Goal: Task Accomplishment & Management: Manage account settings

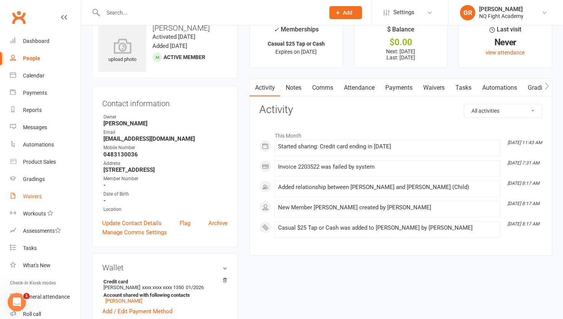
click at [32, 200] on link "Waivers" at bounding box center [45, 196] width 71 height 17
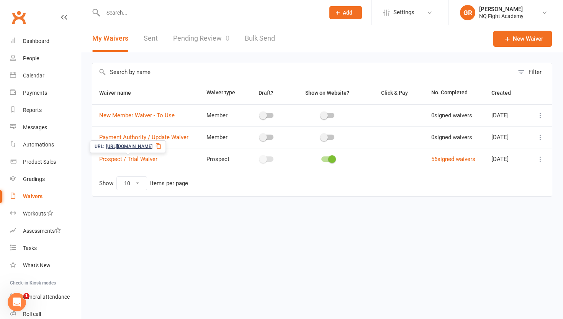
click at [138, 144] on span "https://app.clubworx.com/s/lIfIdo4b" at bounding box center [129, 146] width 46 height 7
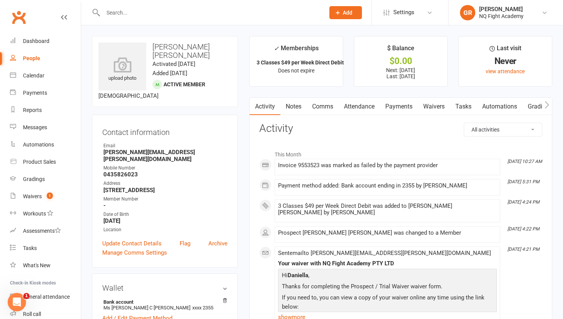
click at [33, 57] on div "People" at bounding box center [31, 58] width 17 height 6
select select "100"
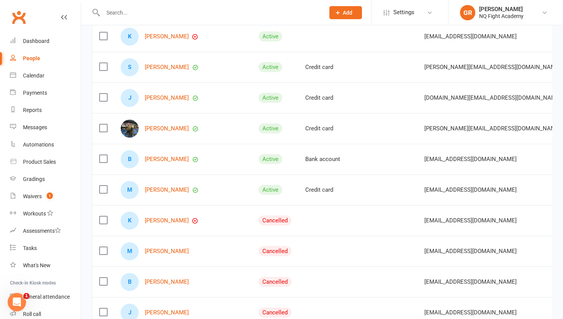
scroll to position [116, 0]
click at [170, 128] on link "[PERSON_NAME]" at bounding box center [167, 128] width 44 height 7
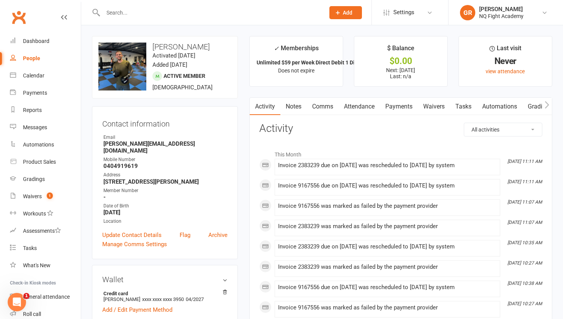
click at [31, 60] on div "People" at bounding box center [31, 58] width 17 height 6
select select "100"
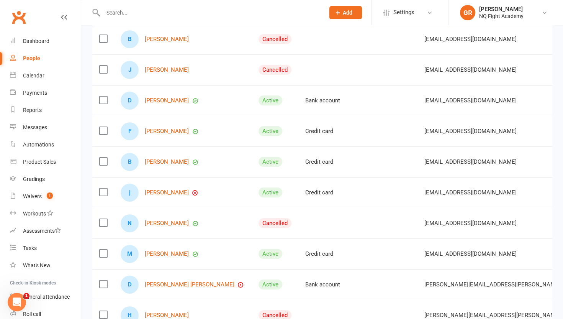
scroll to position [362, 0]
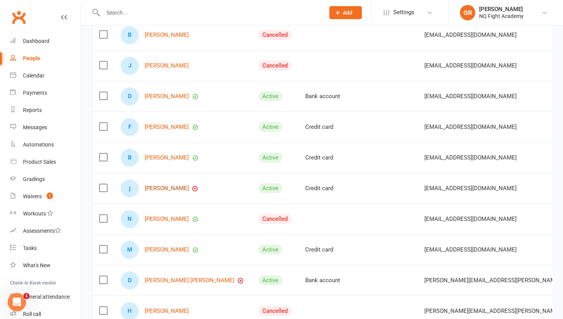
click at [168, 188] on link "[PERSON_NAME]" at bounding box center [167, 188] width 44 height 7
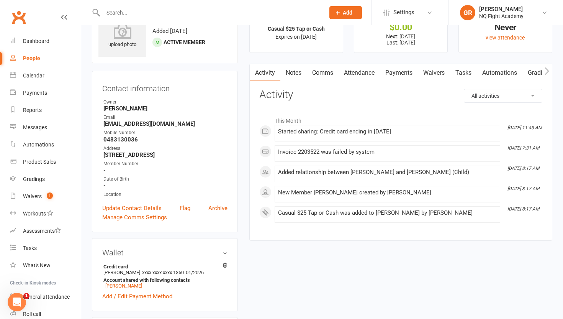
scroll to position [29, 0]
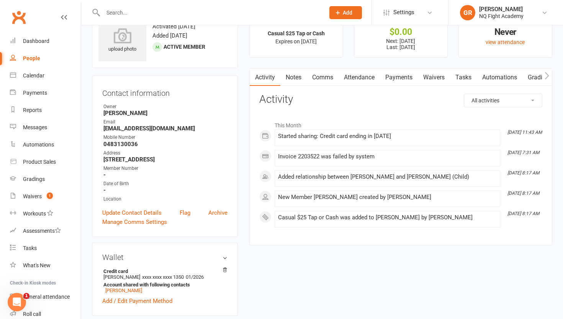
click at [34, 61] on div "People" at bounding box center [31, 58] width 17 height 6
select select "100"
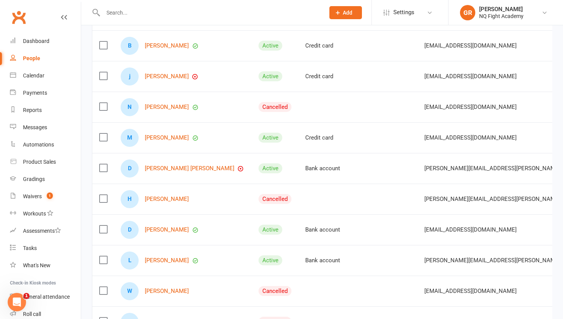
scroll to position [474, 0]
click at [158, 170] on link "[PERSON_NAME] [PERSON_NAME]" at bounding box center [190, 168] width 90 height 7
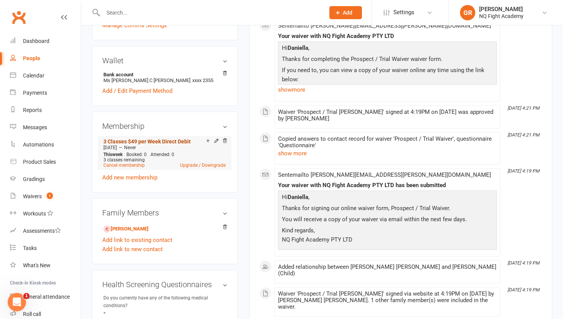
scroll to position [230, 0]
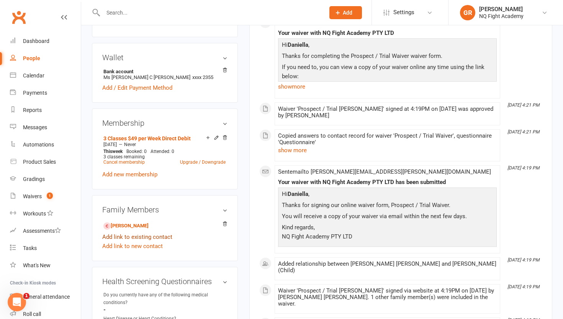
click at [129, 232] on link "Add link to existing contact" at bounding box center [137, 236] width 70 height 9
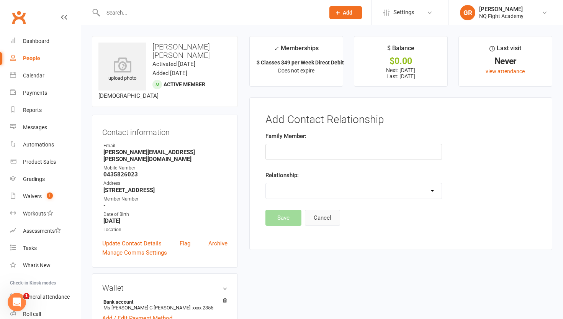
click at [316, 219] on button "Cancel" at bounding box center [322, 218] width 35 height 16
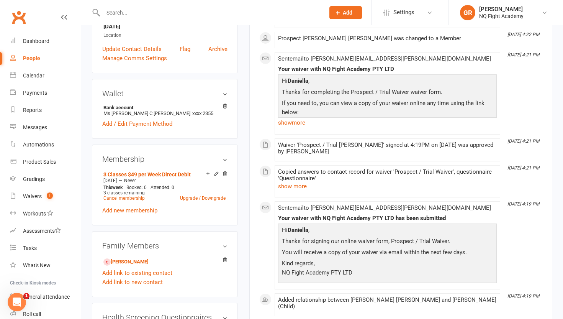
scroll to position [196, 0]
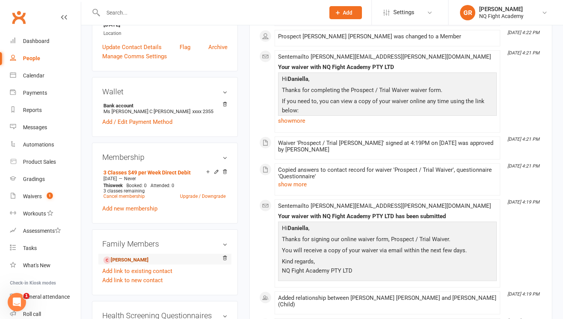
click at [136, 256] on link "[PERSON_NAME]" at bounding box center [125, 260] width 45 height 8
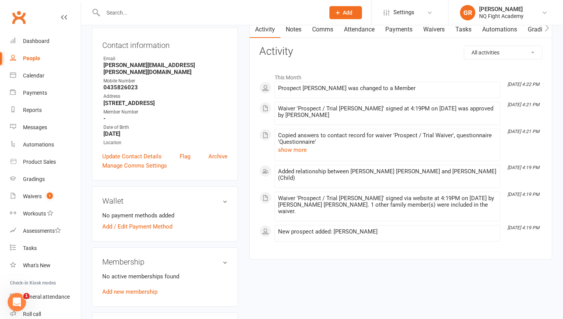
scroll to position [79, 0]
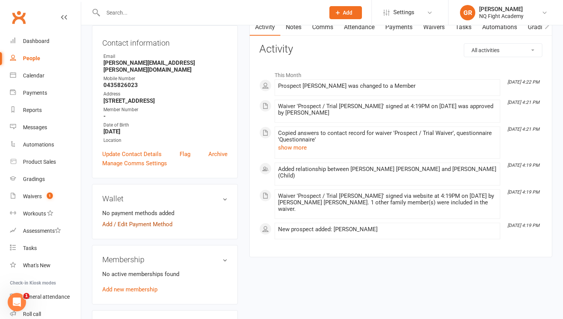
click at [126, 220] on link "Add / Edit Payment Method" at bounding box center [137, 224] width 70 height 9
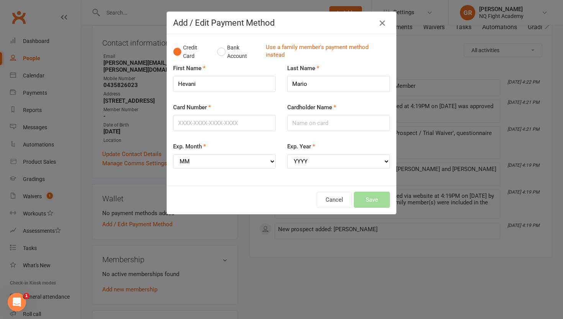
click at [380, 22] on icon "button" at bounding box center [382, 22] width 9 height 9
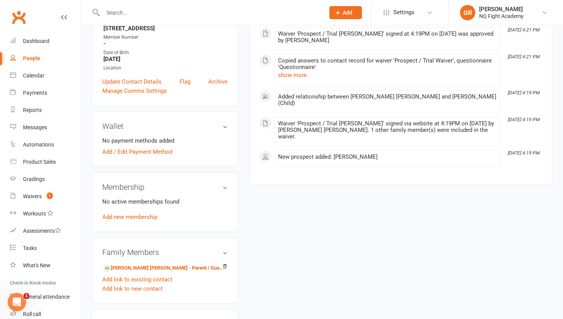
scroll to position [153, 0]
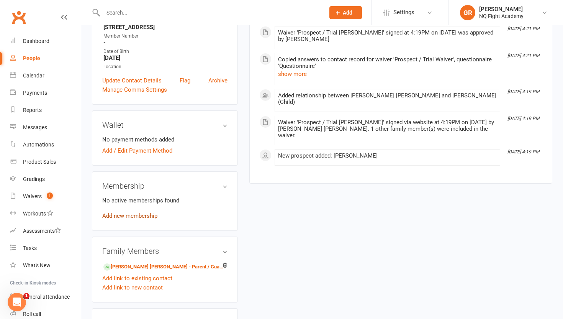
click at [129, 212] on link "Add new membership" at bounding box center [129, 215] width 55 height 7
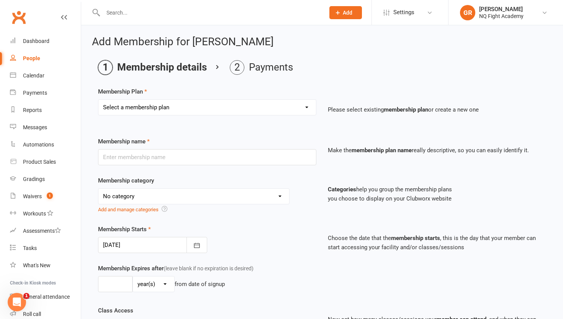
click at [193, 105] on select "Select a membership plan Create new Membership Plan Casual $25 Tap or Cash 2 Cl…" at bounding box center [207, 107] width 218 height 15
select select "2"
type input "2 Classes $35 per Week Direct Debit"
select select "12"
type input "0"
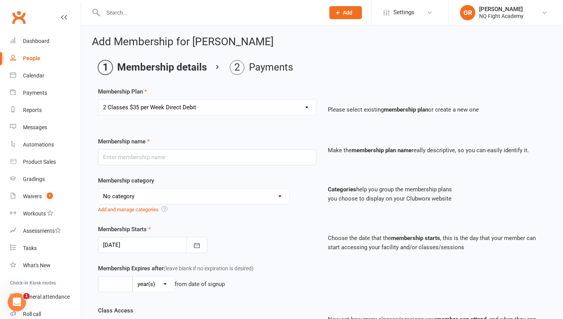
type input "2"
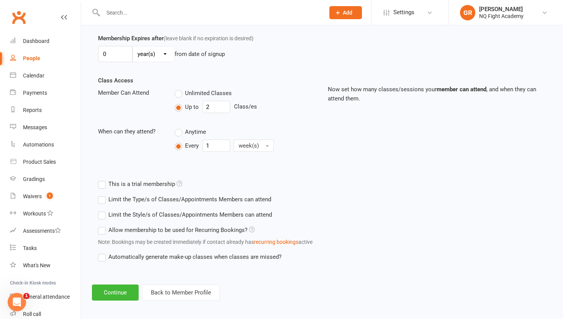
scroll to position [233, 0]
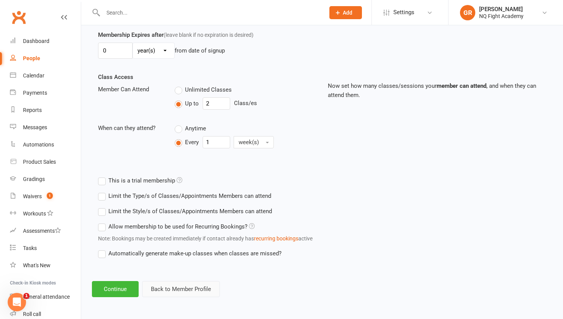
click at [182, 292] on button "Back to Member Profile" at bounding box center [181, 289] width 78 height 16
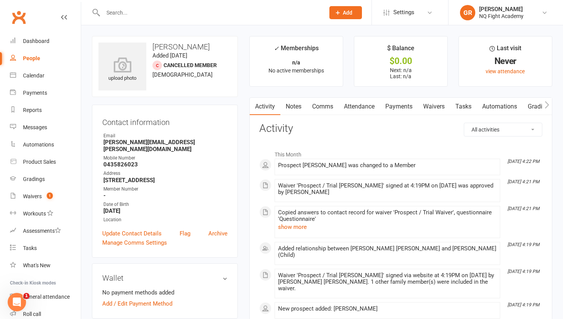
click at [30, 58] on div "People" at bounding box center [31, 58] width 17 height 6
select select "100"
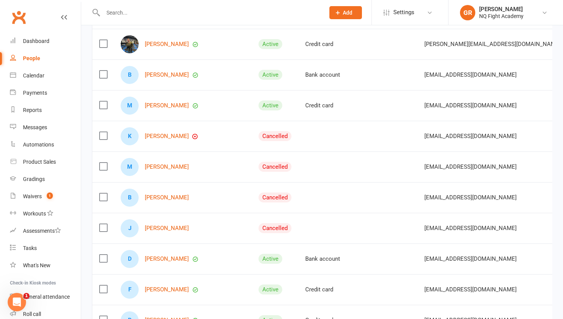
scroll to position [202, 0]
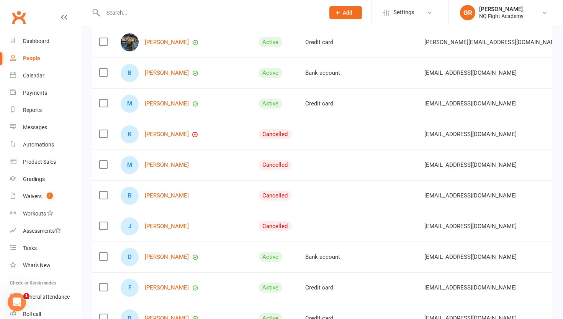
click at [161, 138] on div "K [PERSON_NAME]" at bounding box center [183, 134] width 124 height 18
click at [161, 134] on link "[PERSON_NAME]" at bounding box center [167, 134] width 44 height 7
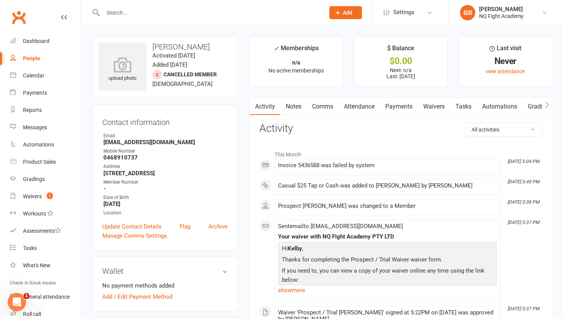
click at [31, 58] on div "People" at bounding box center [31, 58] width 17 height 6
select select "100"
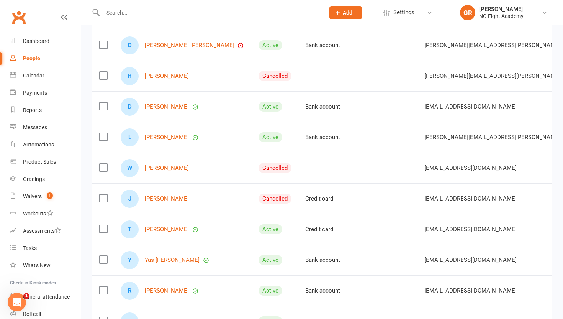
scroll to position [598, 0]
click at [152, 199] on link "[PERSON_NAME]" at bounding box center [167, 198] width 44 height 7
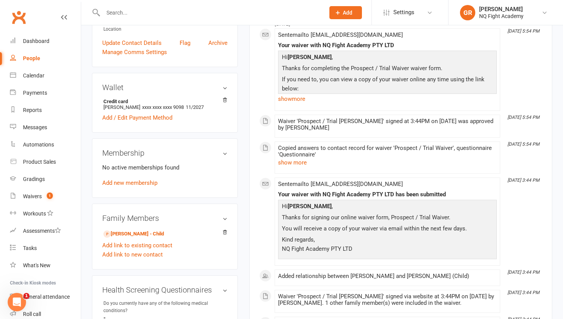
scroll to position [185, 0]
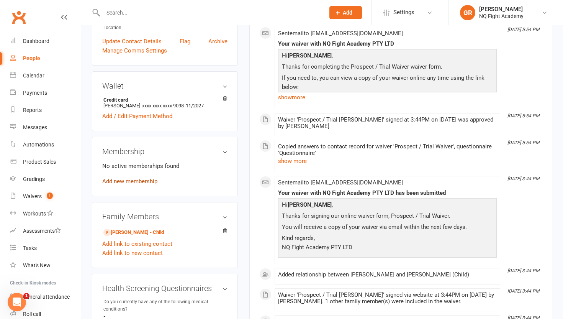
click at [143, 179] on link "Add new membership" at bounding box center [129, 181] width 55 height 7
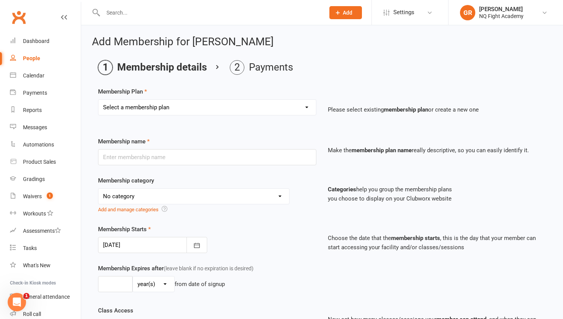
click at [173, 108] on select "Select a membership plan Create new Membership Plan Casual $25 Tap or Cash 2 Cl…" at bounding box center [207, 107] width 218 height 15
select select "2"
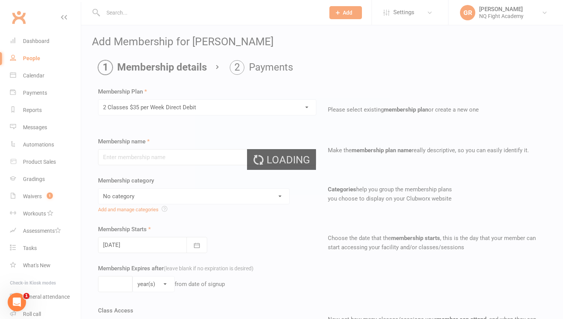
type input "2 Classes $35 per Week Direct Debit"
select select "12"
type input "0"
type input "2"
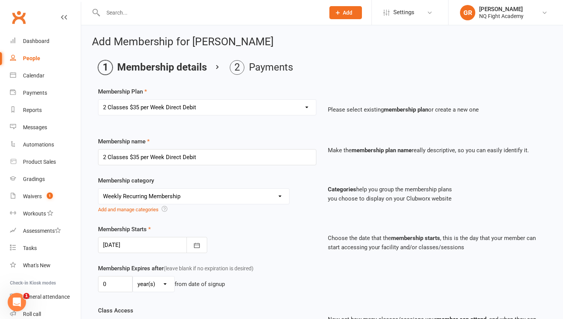
click at [224, 109] on select "Select a membership plan Create new Membership Plan Casual $25 Tap or Cash 2 Cl…" at bounding box center [207, 107] width 218 height 15
select select "3"
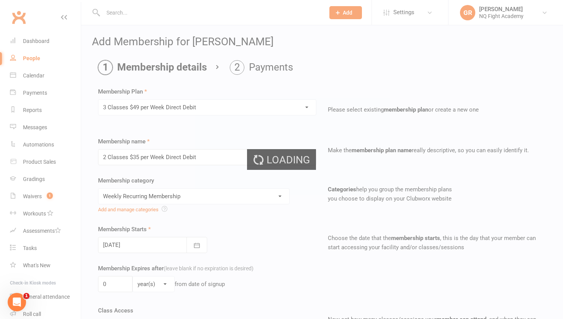
type input "3 Classes $49 per Week Direct Debit"
type input "3"
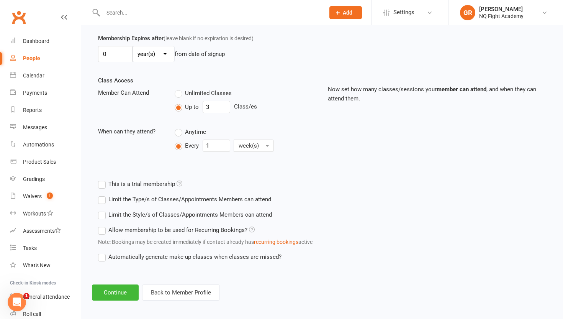
scroll to position [233, 0]
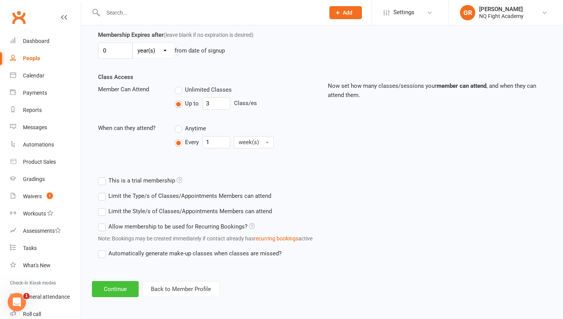
click at [115, 292] on button "Continue" at bounding box center [115, 289] width 47 height 16
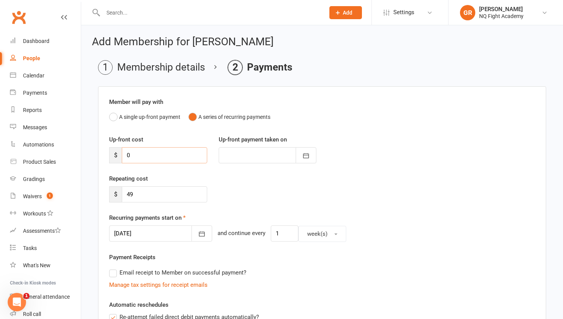
click at [146, 153] on input "0" at bounding box center [164, 155] width 85 height 16
type input "2"
type input "[DATE]"
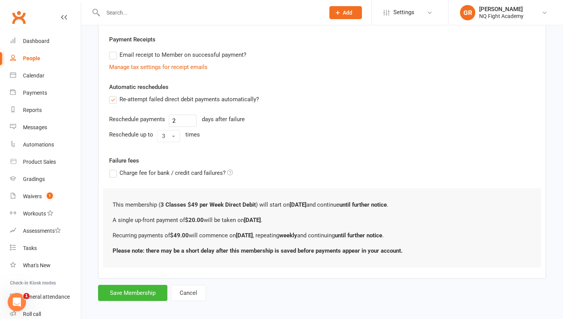
scroll to position [223, 0]
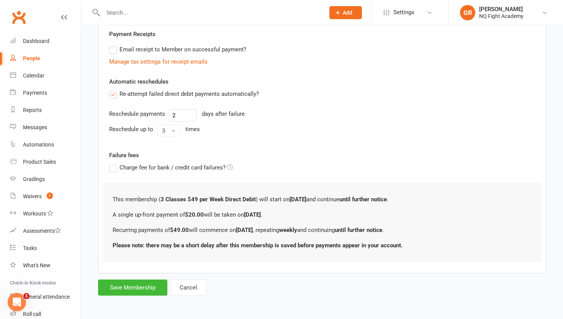
type input "20"
click at [115, 53] on label "Email receipt to Member on successful payment?" at bounding box center [177, 49] width 137 height 9
click at [114, 45] on input "Email receipt to Member on successful payment?" at bounding box center [111, 45] width 5 height 0
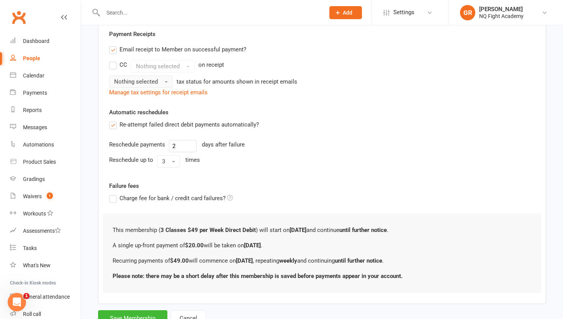
click at [155, 85] on span "Nothing selected" at bounding box center [136, 81] width 44 height 7
click at [144, 97] on link "Inc tax" at bounding box center [148, 97] width 76 height 15
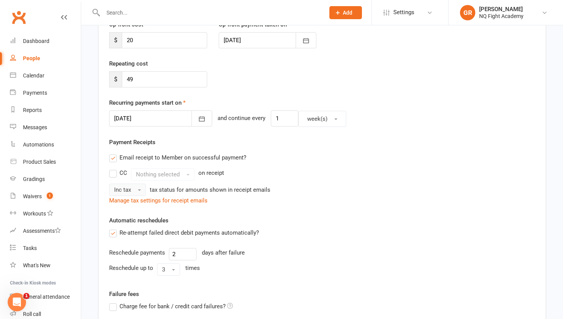
scroll to position [111, 0]
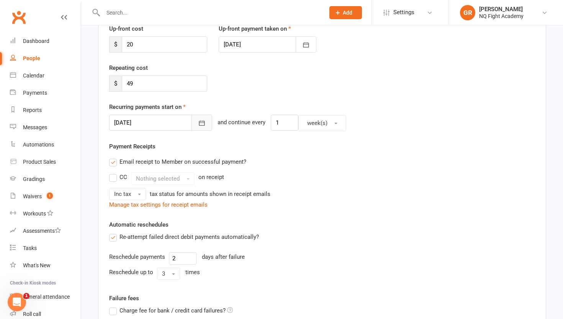
click at [198, 123] on icon "button" at bounding box center [202, 123] width 8 height 8
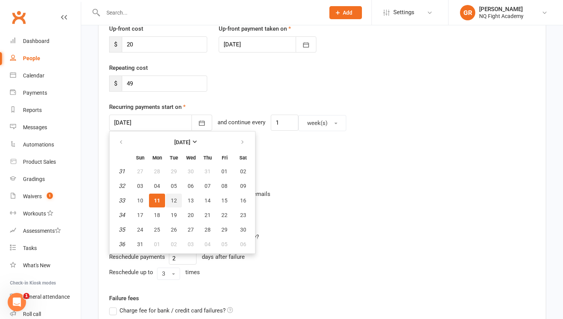
click at [175, 197] on span "12" at bounding box center [174, 200] width 6 height 6
type input "[DATE]"
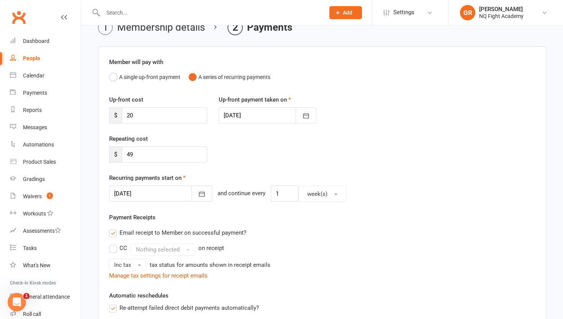
scroll to position [38, 0]
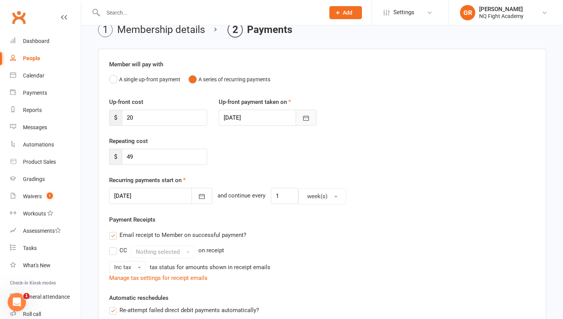
click at [310, 118] on button "button" at bounding box center [306, 118] width 21 height 16
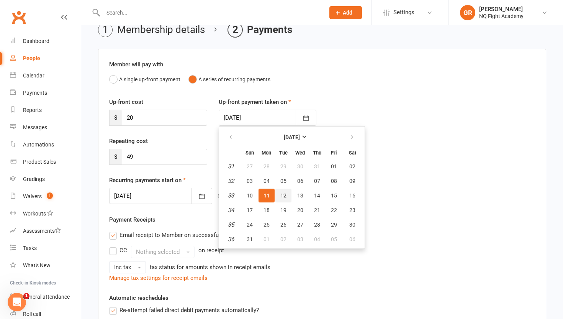
click at [282, 200] on button "12" at bounding box center [283, 195] width 16 height 14
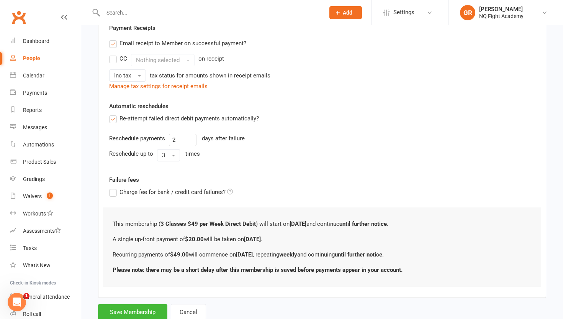
scroll to position [254, 0]
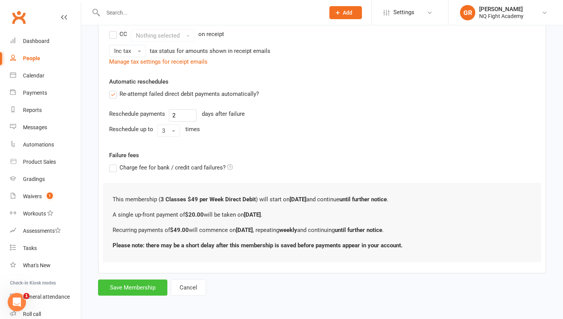
click at [116, 288] on button "Save Membership" at bounding box center [132, 287] width 69 height 16
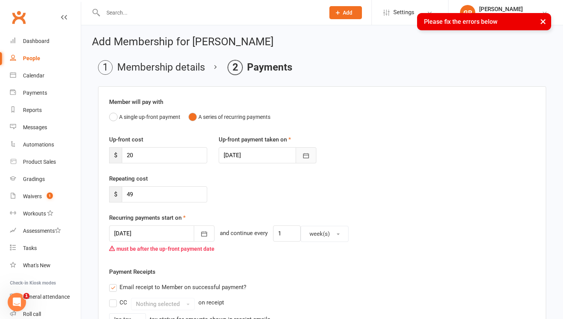
click at [304, 152] on icon "button" at bounding box center [306, 156] width 8 height 8
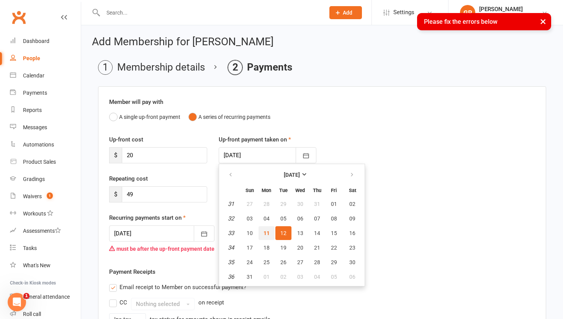
click at [267, 232] on span "11" at bounding box center [267, 233] width 6 height 6
type input "[DATE]"
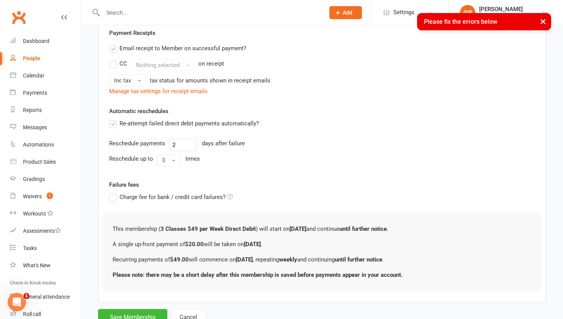
scroll to position [268, 0]
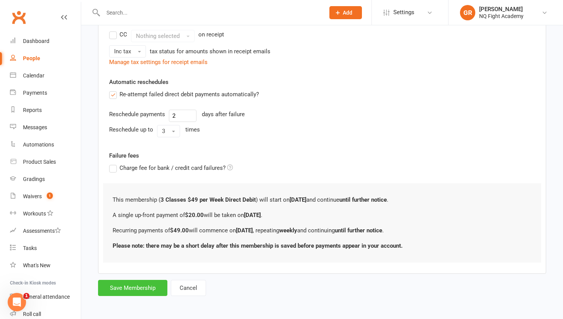
click at [119, 287] on button "Save Membership" at bounding box center [132, 288] width 69 height 16
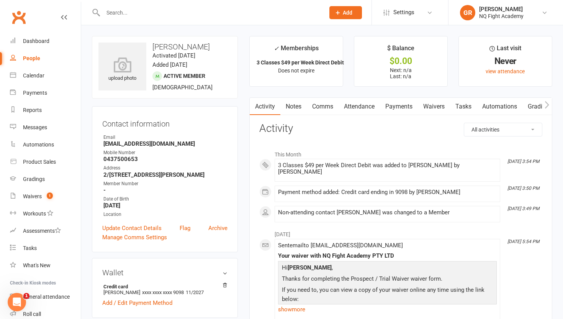
click at [29, 61] on div "People" at bounding box center [31, 58] width 17 height 6
select select "100"
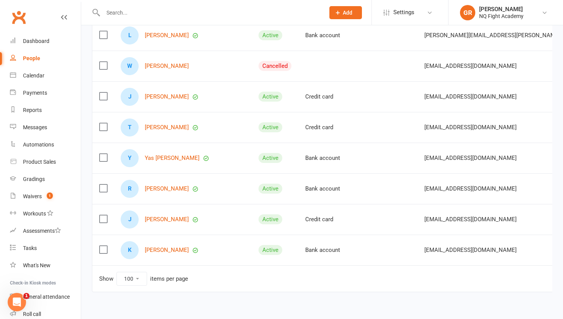
scroll to position [713, 0]
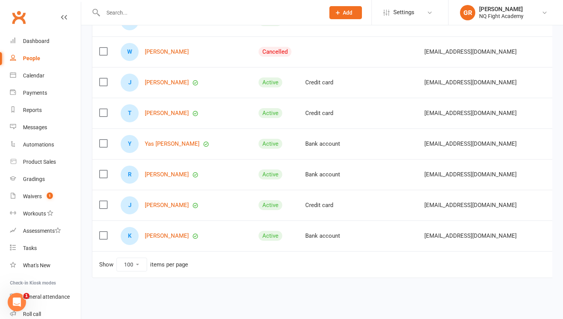
click at [134, 265] on select "10 25 50 100" at bounding box center [132, 264] width 30 height 13
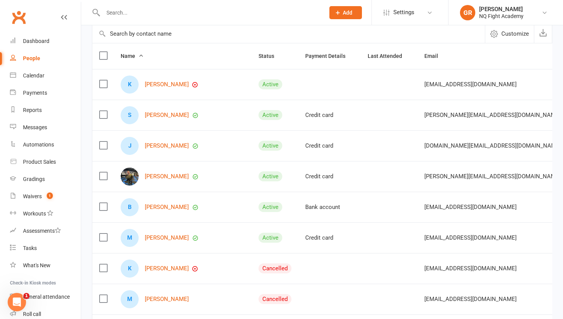
scroll to position [79, 0]
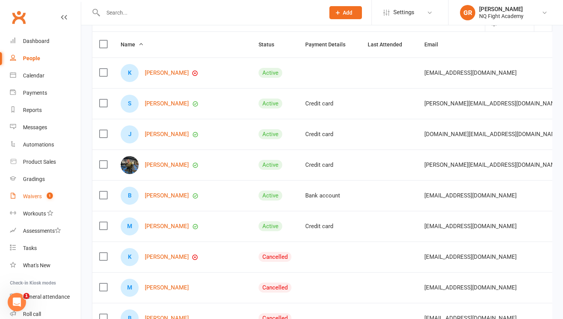
click at [25, 196] on div "Waivers" at bounding box center [32, 196] width 19 height 6
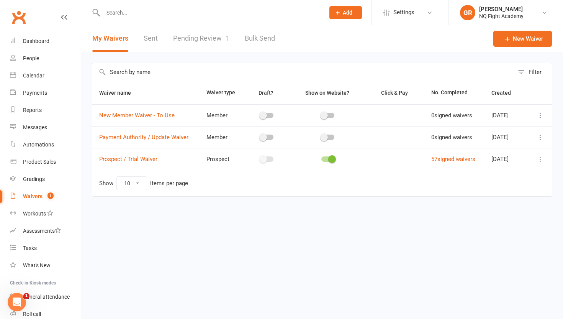
click at [195, 36] on link "Pending Review 1" at bounding box center [201, 38] width 56 height 26
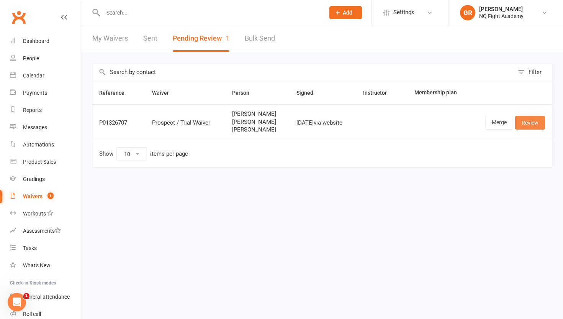
click at [524, 125] on link "Review" at bounding box center [530, 123] width 30 height 14
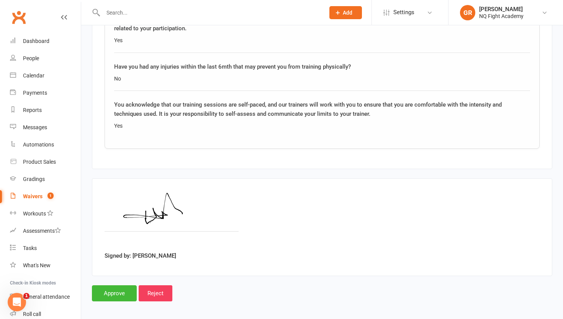
scroll to position [3217, 0]
click at [108, 288] on input "Approve" at bounding box center [114, 292] width 45 height 16
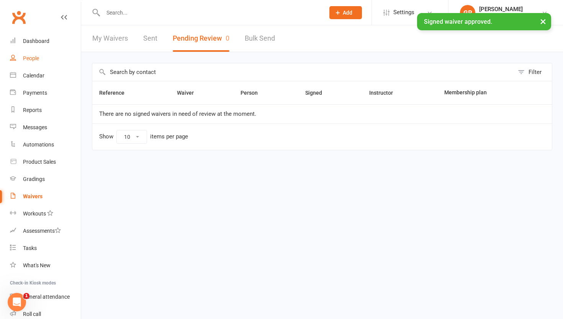
click at [35, 61] on div "People" at bounding box center [31, 58] width 16 height 6
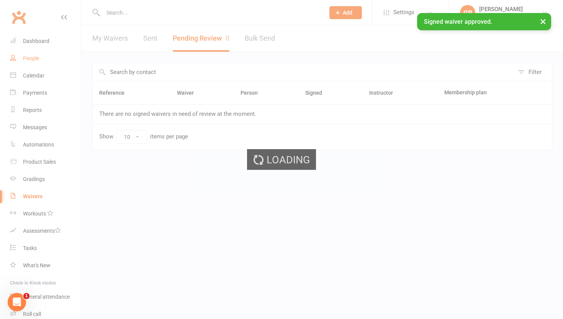
select select "100"
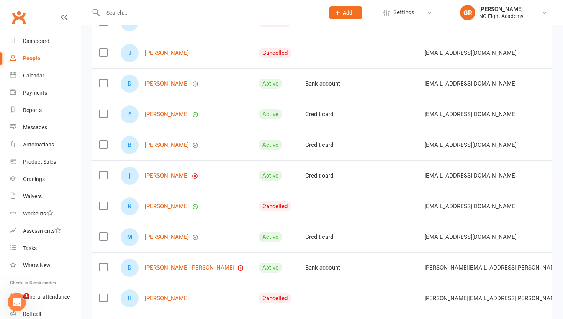
scroll to position [378, 0]
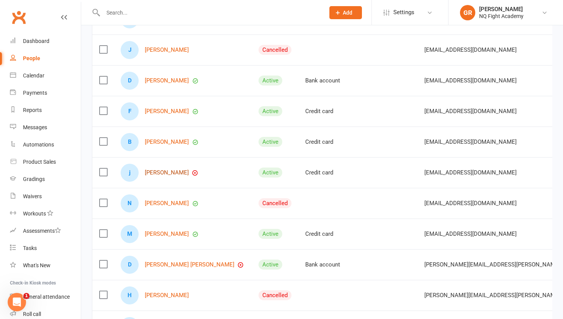
click at [158, 172] on link "[PERSON_NAME]" at bounding box center [167, 172] width 44 height 7
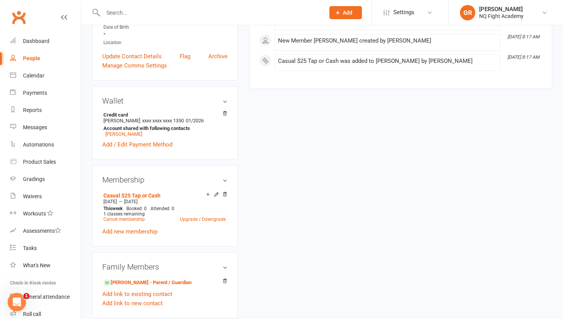
scroll to position [204, 0]
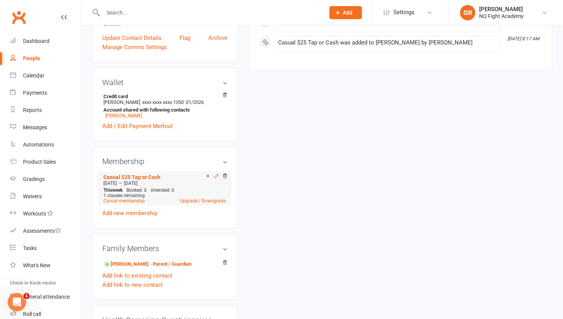
click at [216, 178] on icon at bounding box center [216, 175] width 3 height 3
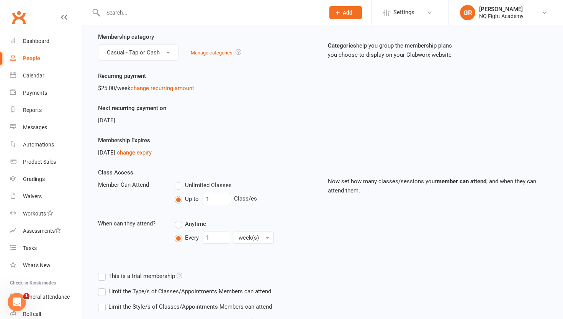
scroll to position [59, 0]
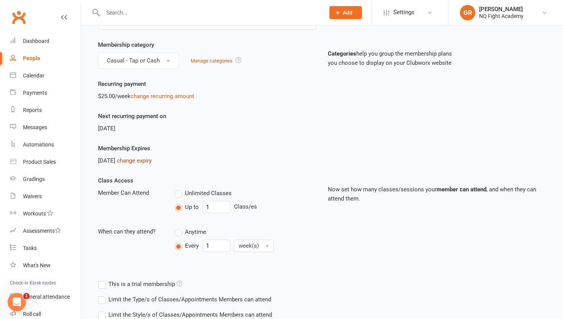
click at [141, 161] on link "change expiry" at bounding box center [134, 160] width 35 height 7
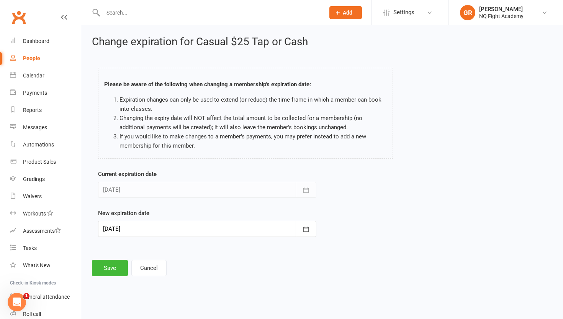
click at [241, 229] on div at bounding box center [207, 229] width 218 height 16
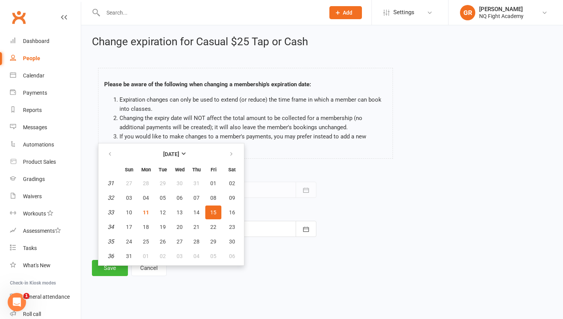
click at [276, 203] on form "Current expiration date [DATE] [DATE] Sun Mon Tue Wed Thu Fri Sat 31 27 28 29 3…" at bounding box center [207, 202] width 218 height 67
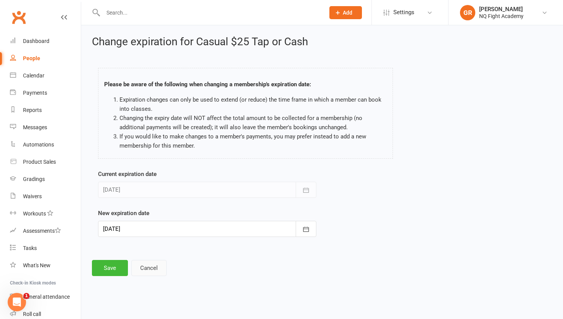
click at [147, 269] on button "Cancel" at bounding box center [148, 268] width 35 height 16
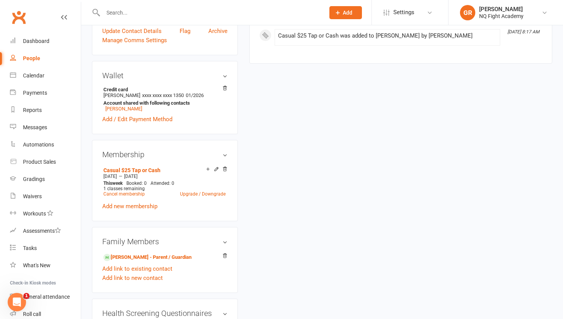
scroll to position [211, 0]
click at [143, 173] on link "Casual $25 Tap or Cash" at bounding box center [131, 170] width 57 height 6
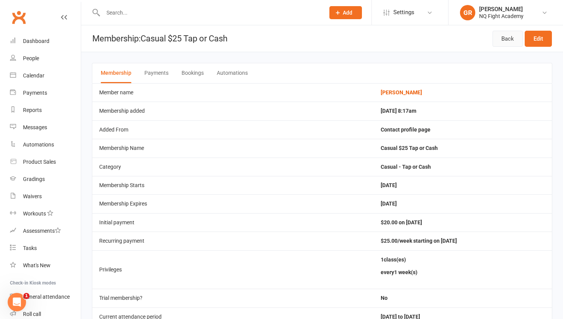
click at [503, 38] on link "Back" at bounding box center [508, 39] width 30 height 16
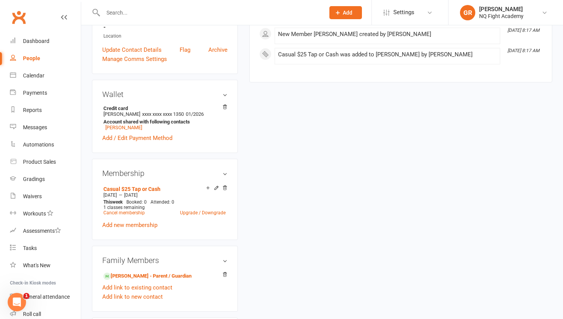
scroll to position [197, 0]
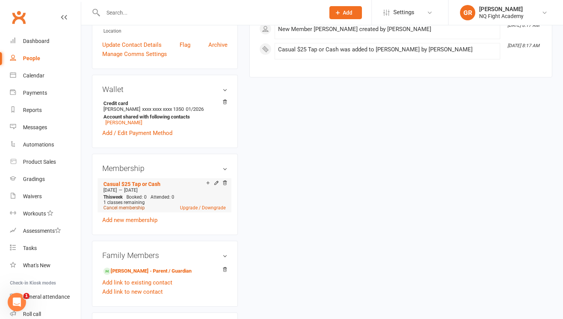
click at [130, 210] on link "Cancel membership" at bounding box center [123, 207] width 41 height 5
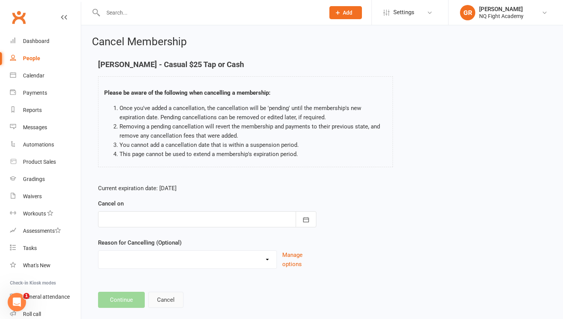
click at [163, 303] on button "Cancel" at bounding box center [165, 300] width 35 height 16
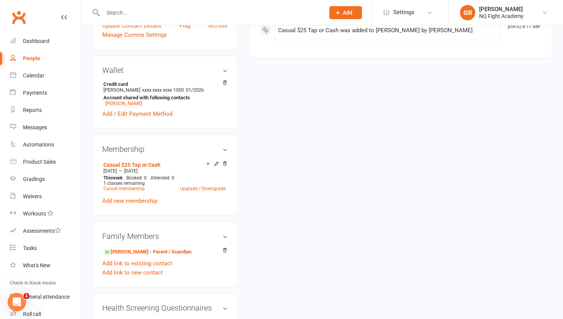
scroll to position [218, 0]
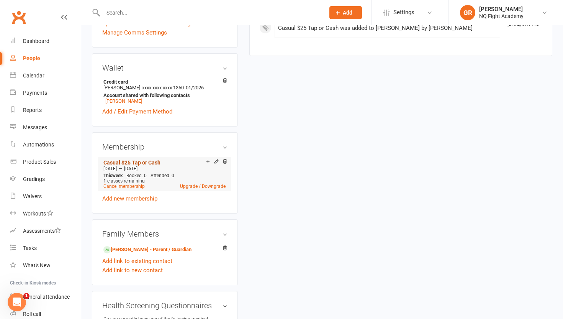
click at [135, 165] on link "Casual $25 Tap or Cash" at bounding box center [131, 162] width 57 height 6
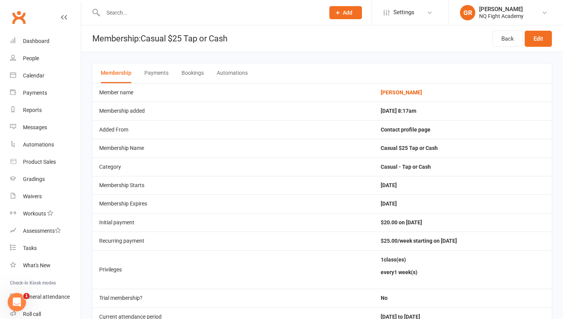
click at [160, 75] on button "Payments" at bounding box center [156, 73] width 24 height 20
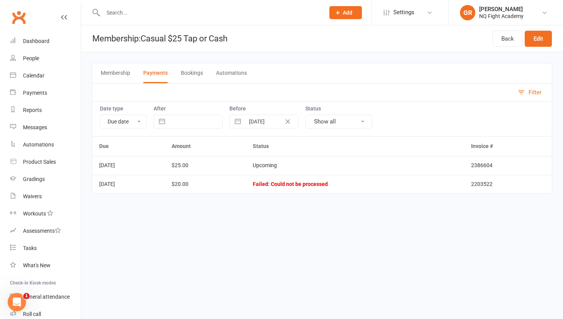
click at [121, 70] on button "Membership" at bounding box center [115, 73] width 29 height 20
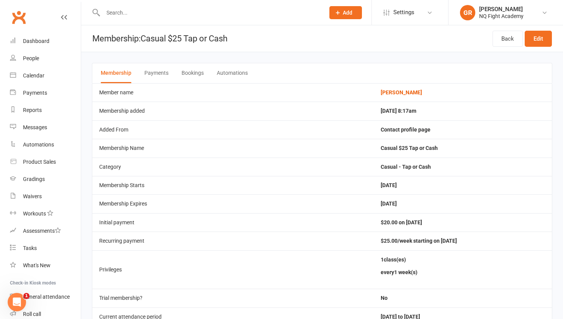
click at [146, 75] on button "Payments" at bounding box center [156, 73] width 24 height 20
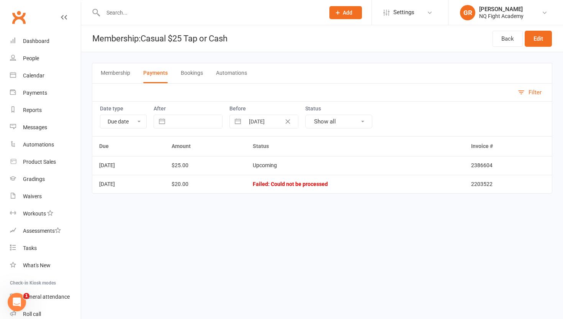
click at [190, 74] on button "Bookings" at bounding box center [192, 73] width 22 height 20
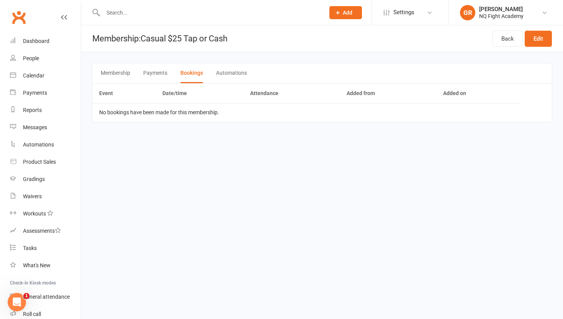
click at [221, 78] on button "Automations" at bounding box center [231, 73] width 31 height 20
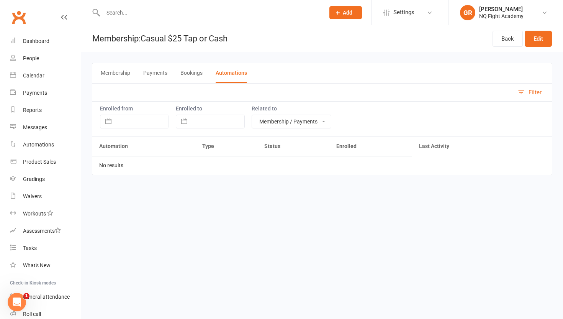
click at [103, 76] on button "Membership" at bounding box center [115, 73] width 29 height 20
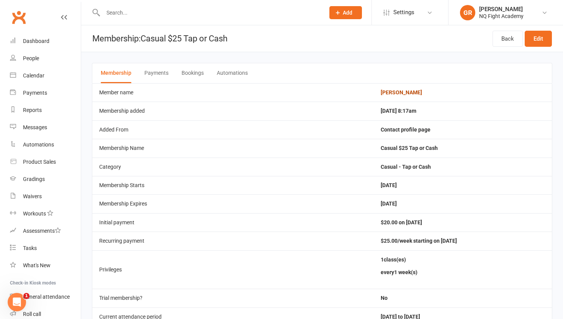
click at [389, 92] on link "[PERSON_NAME]" at bounding box center [401, 92] width 41 height 6
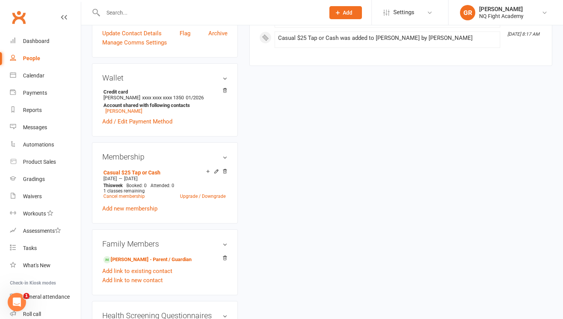
scroll to position [210, 0]
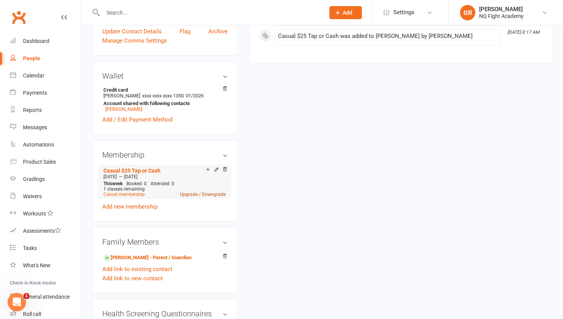
click at [198, 197] on link "Upgrade / Downgrade" at bounding box center [203, 194] width 46 height 5
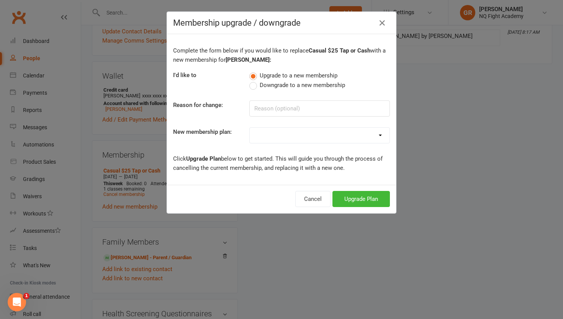
click at [259, 135] on select "Casual $25 Tap or Cash 2 Classes $35 per Week Direct Debit 3 Classes $49 per We…" at bounding box center [320, 135] width 140 height 15
click at [383, 23] on icon "button" at bounding box center [382, 22] width 9 height 9
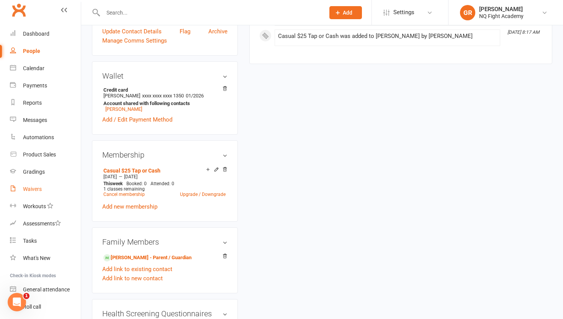
scroll to position [0, 0]
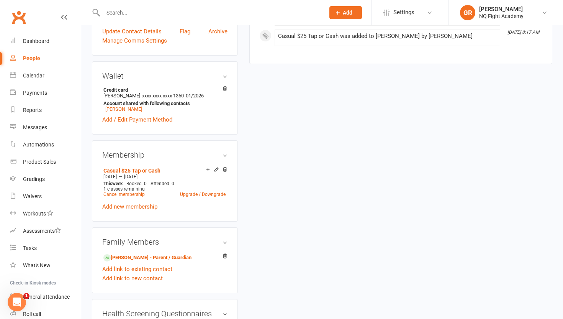
click at [28, 57] on div "People" at bounding box center [31, 58] width 17 height 6
select select "100"
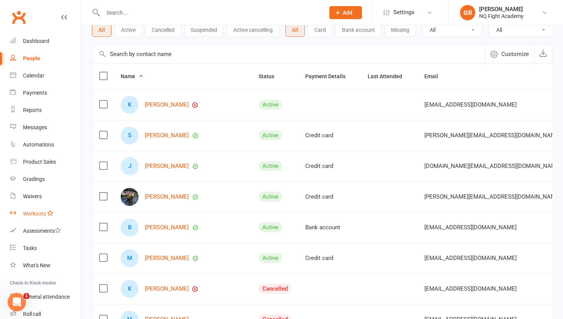
scroll to position [1, 0]
click at [33, 159] on div "Product Sales" at bounding box center [39, 160] width 33 height 6
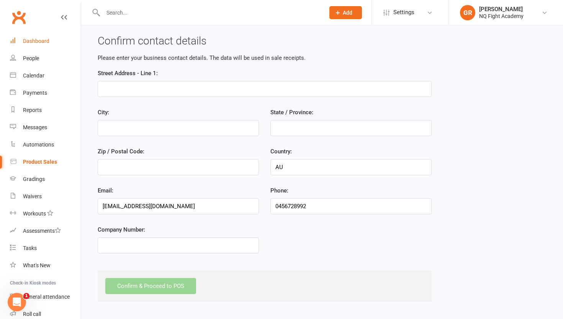
click at [29, 44] on div "Dashboard" at bounding box center [36, 41] width 26 height 6
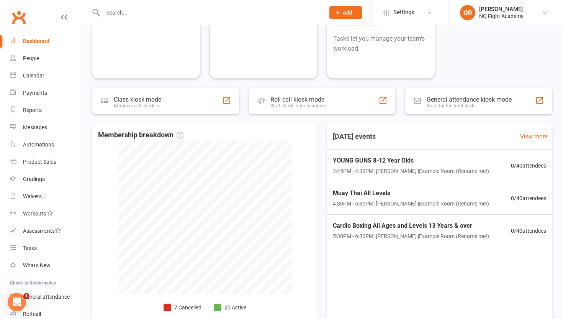
scroll to position [82, 0]
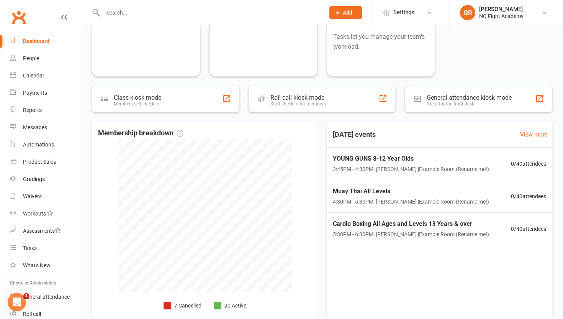
click at [18, 298] on icon "Open Intercom Messenger" at bounding box center [17, 302] width 13 height 13
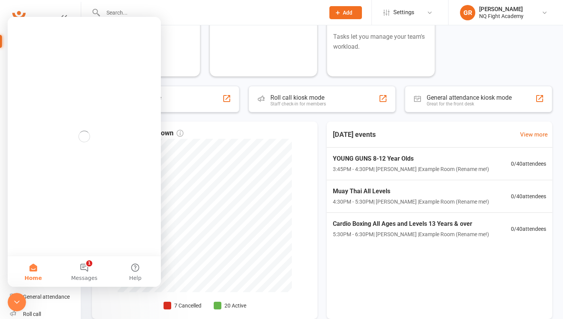
scroll to position [0, 0]
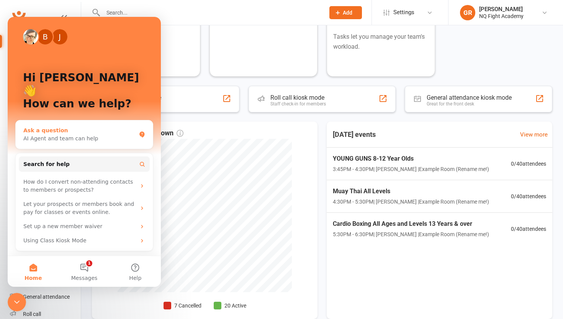
click at [62, 126] on div "Ask a question" at bounding box center [79, 130] width 113 height 8
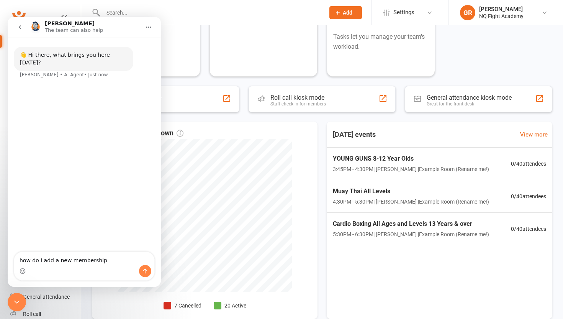
type textarea "how do i add a new membership?"
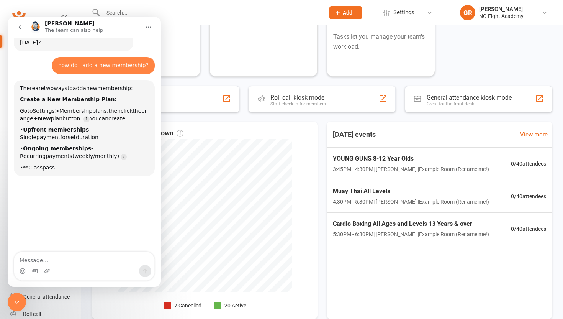
scroll to position [34, 0]
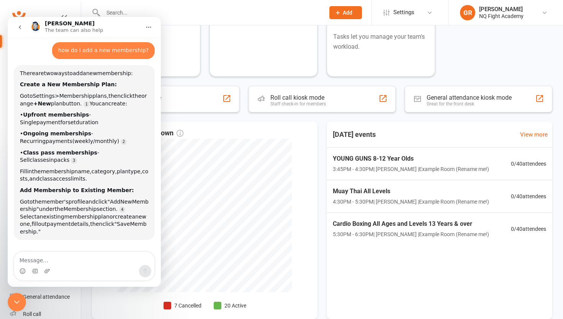
click at [187, 7] on input "text" at bounding box center [210, 12] width 219 height 11
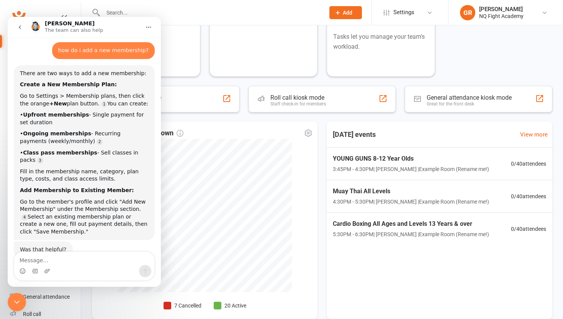
scroll to position [46, 0]
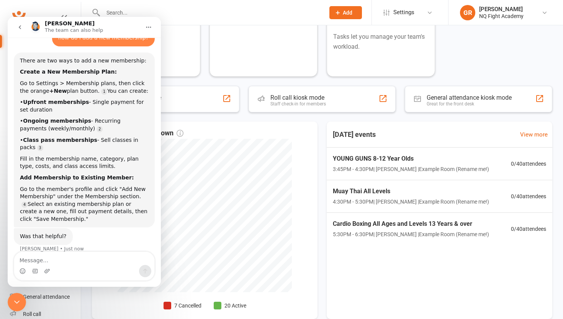
click at [19, 27] on icon "go back" at bounding box center [20, 27] width 6 height 6
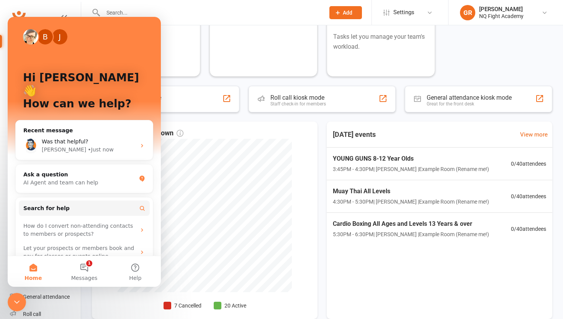
scroll to position [0, 0]
click at [19, 27] on div "[PERSON_NAME] Hi [PERSON_NAME] 👋 How can we help?" at bounding box center [84, 92] width 138 height 151
click at [190, 21] on div at bounding box center [206, 12] width 228 height 25
click at [191, 2] on div at bounding box center [206, 12] width 228 height 25
click at [469, 46] on div "Active members 20 +14 Past week Prospects 51 +51 Past month Your open tasks + A…" at bounding box center [322, 29] width 460 height 96
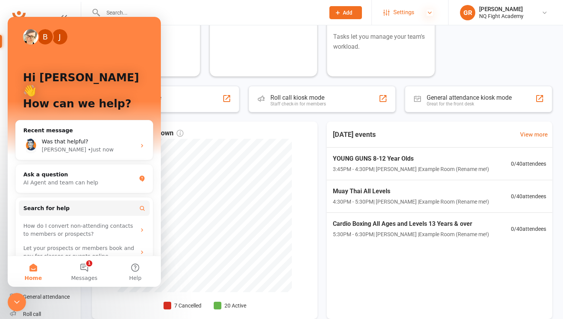
click at [431, 10] on icon at bounding box center [430, 13] width 6 height 6
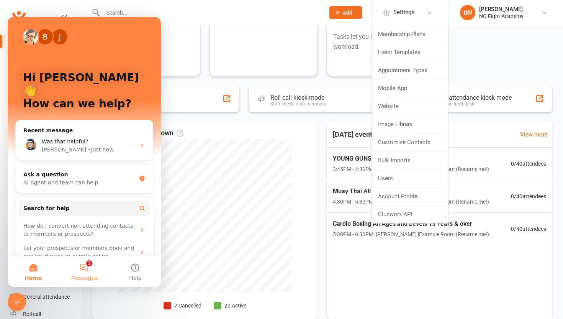
click at [83, 266] on button "1 Messages" at bounding box center [84, 271] width 51 height 31
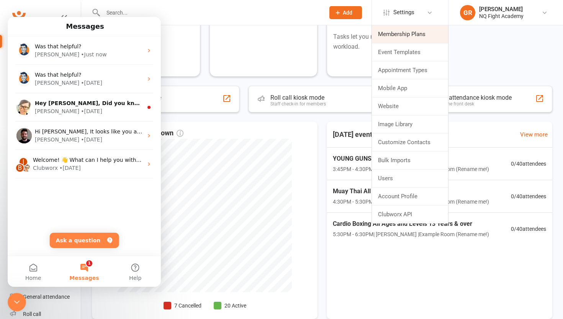
click at [409, 34] on link "Membership Plans" at bounding box center [410, 34] width 76 height 18
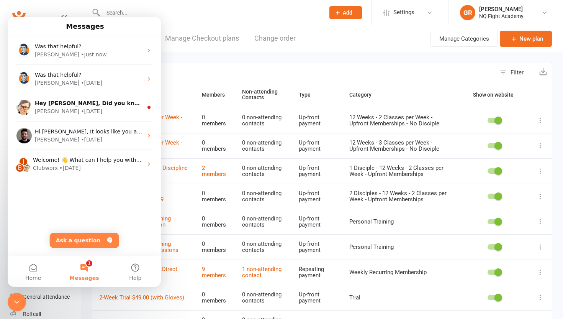
click at [145, 27] on div "Messages" at bounding box center [84, 26] width 143 height 13
click at [250, 56] on div "Filter Name Members Non-attending Contacts Type Category Show on website 12 Wee…" at bounding box center [322, 230] width 482 height 357
click at [18, 297] on icon "Close Intercom Messenger" at bounding box center [16, 301] width 9 height 9
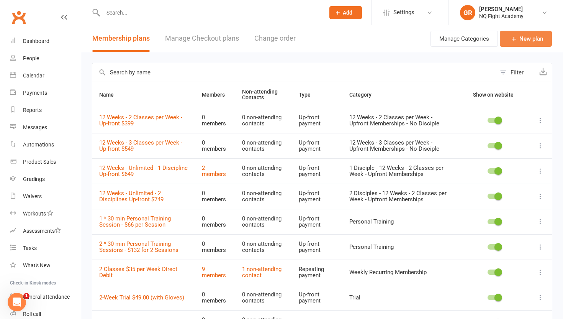
click at [518, 39] on icon at bounding box center [514, 39] width 8 height 8
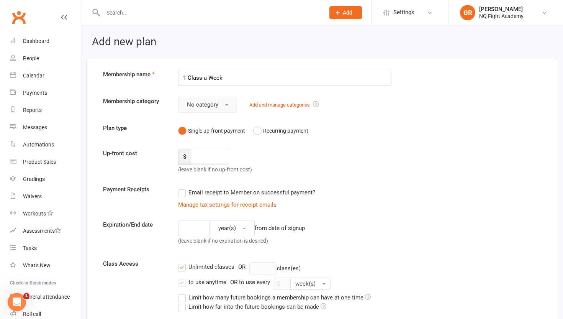
type input "1 Class a Week"
click at [208, 105] on span "No category" at bounding box center [202, 104] width 31 height 7
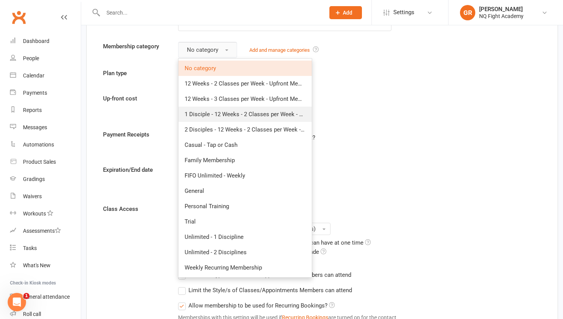
scroll to position [53, 0]
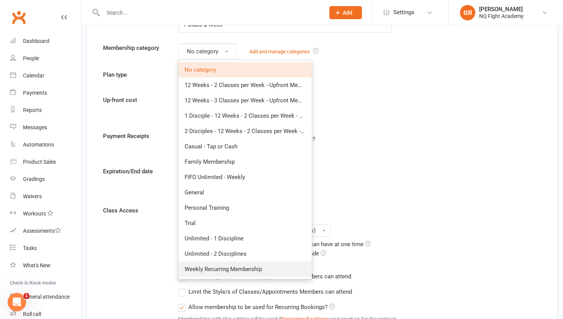
click at [220, 270] on span "Weekly Recurring Membership" at bounding box center [223, 268] width 77 height 7
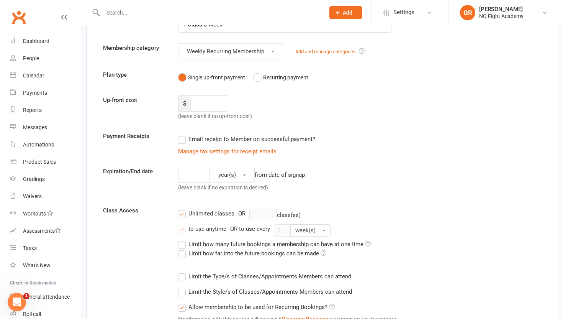
click at [359, 170] on div "year(s) from date of signup (leave blank if no expiration is desired)" at bounding box center [284, 181] width 225 height 28
click at [219, 104] on input "number" at bounding box center [210, 103] width 38 height 16
type input "20"
click at [291, 116] on div "Up-front cost $ 20 (leave blank if no up-front cost)" at bounding box center [322, 107] width 450 height 25
click at [186, 139] on label "Email receipt to Member on successful payment?" at bounding box center [246, 138] width 137 height 9
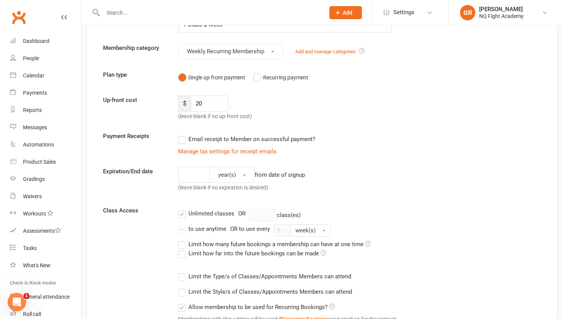
click at [183, 134] on input "Email receipt to Member on successful payment?" at bounding box center [180, 134] width 5 height 0
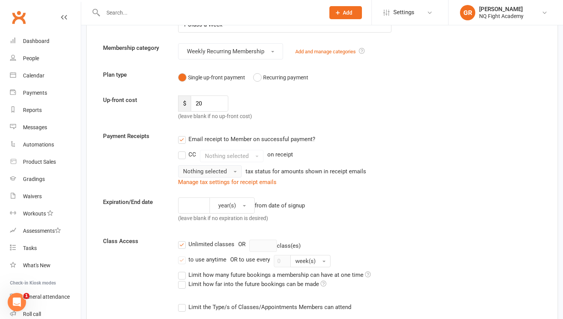
click at [198, 171] on span "Nothing selected" at bounding box center [205, 171] width 44 height 7
click at [195, 189] on span "Inc tax" at bounding box center [193, 187] width 17 height 7
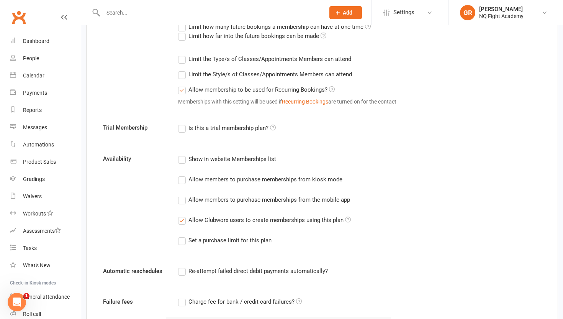
scroll to position [301, 0]
click at [179, 161] on label "Show in website Memberships list" at bounding box center [227, 158] width 98 height 9
click at [179, 154] on input "Show in website Memberships list" at bounding box center [180, 154] width 5 height 0
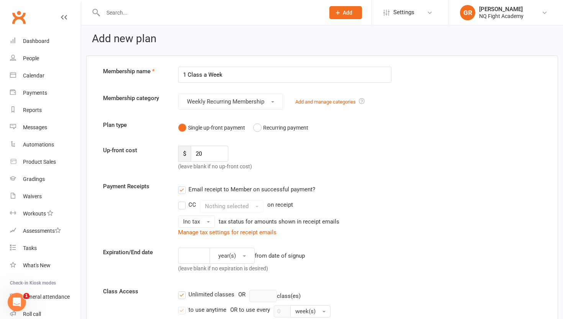
scroll to position [0, 0]
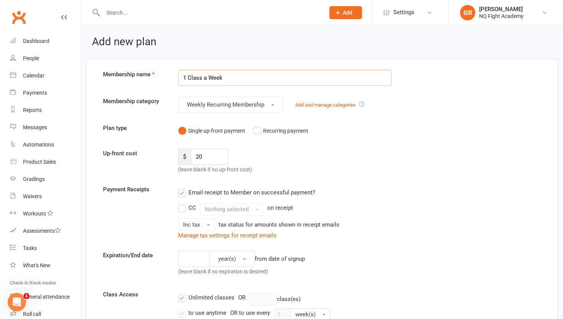
click at [255, 79] on input "1 Class a Week" at bounding box center [284, 78] width 213 height 16
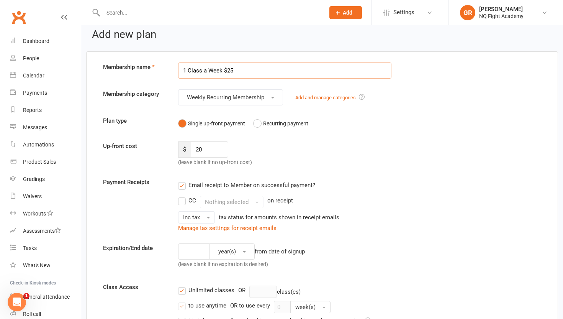
scroll to position [6, 0]
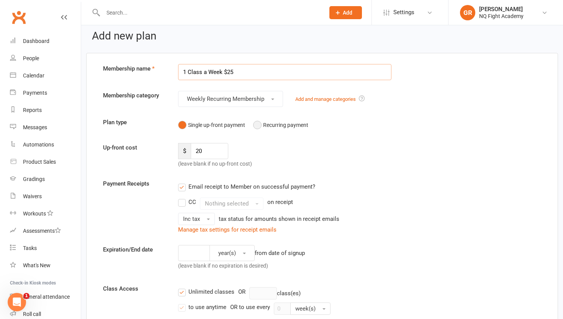
type input "1 Class a Week $25"
click at [257, 125] on button "Recurring payment" at bounding box center [280, 125] width 55 height 15
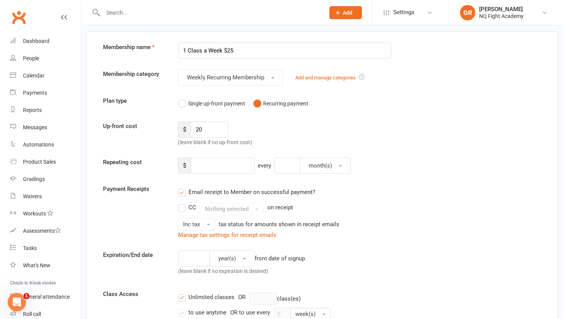
scroll to position [45, 0]
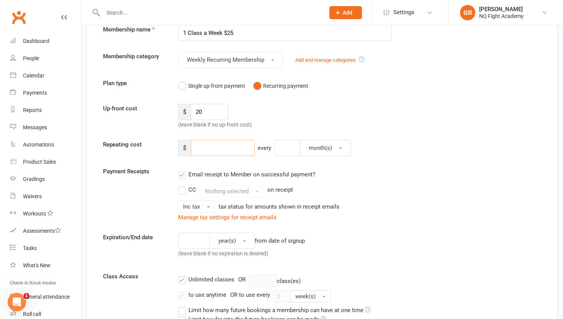
click at [197, 151] on input "number" at bounding box center [223, 148] width 64 height 16
type input "25"
click at [336, 150] on button "month(s)" at bounding box center [325, 148] width 51 height 16
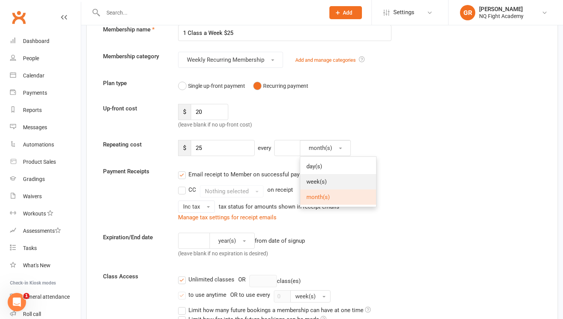
click at [316, 180] on span "week(s)" at bounding box center [316, 181] width 20 height 7
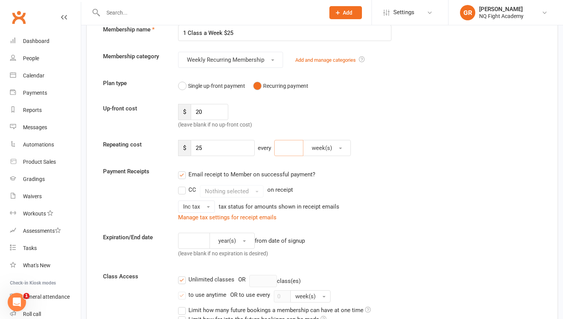
click at [293, 153] on input "number" at bounding box center [288, 148] width 29 height 16
type input "1"
click at [385, 181] on div "Email receipt to Member on successful payment?" at bounding box center [282, 174] width 220 height 15
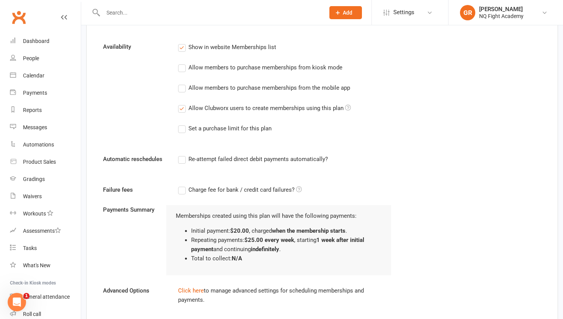
scroll to position [496, 0]
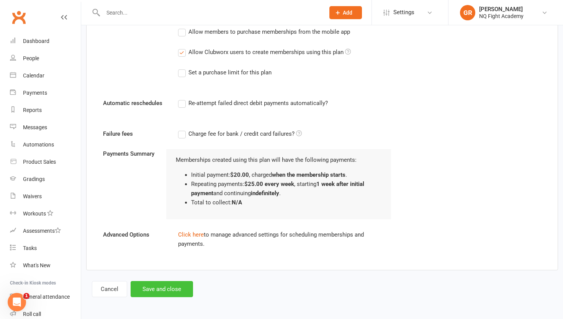
click at [164, 289] on button "Save and close" at bounding box center [162, 289] width 62 height 16
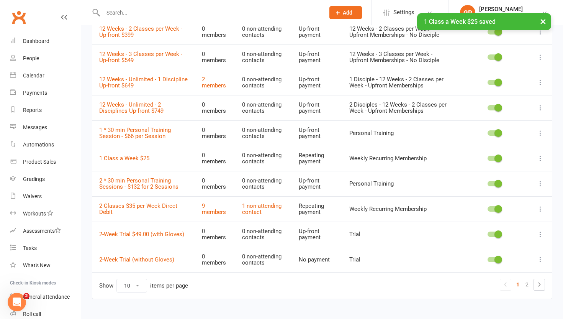
scroll to position [101, 0]
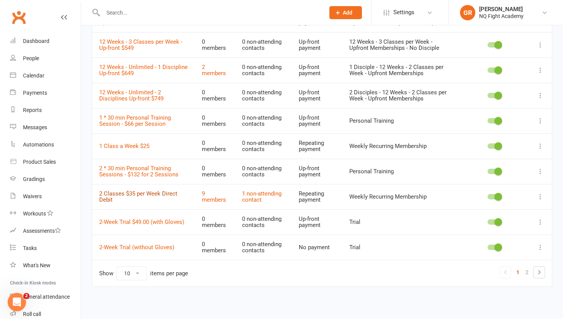
click at [120, 193] on link "2 Classes $35 per Week Direct Debit" at bounding box center [138, 196] width 78 height 13
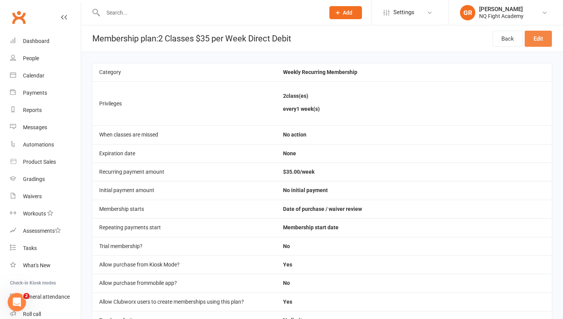
click at [539, 38] on link "Edit" at bounding box center [538, 39] width 27 height 16
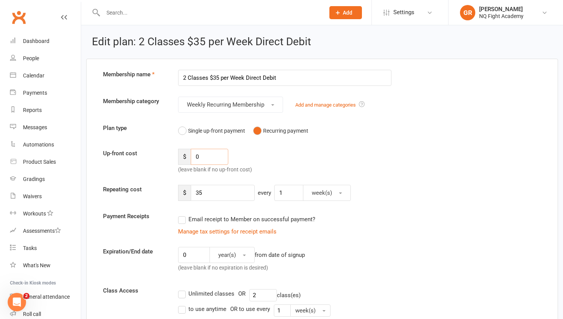
click at [212, 156] on input "0" at bounding box center [210, 157] width 38 height 16
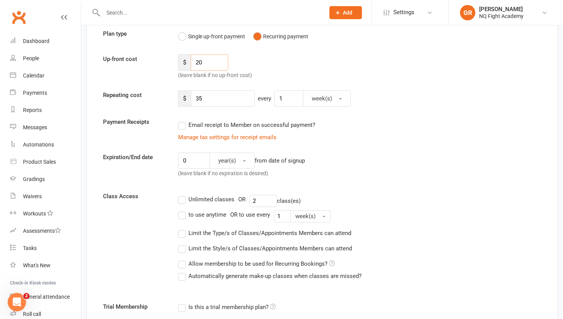
scroll to position [95, 0]
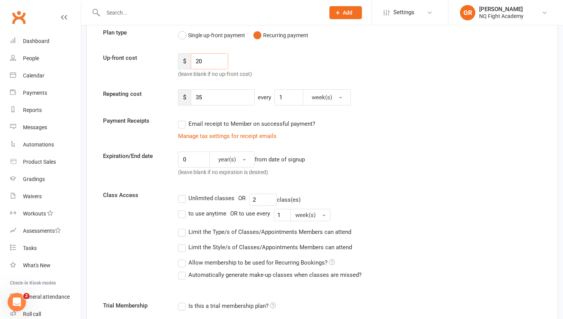
type input "20"
click at [186, 123] on label "Email receipt to Member on successful payment?" at bounding box center [246, 123] width 137 height 9
click at [183, 119] on input "Email receipt to Member on successful payment?" at bounding box center [180, 119] width 5 height 0
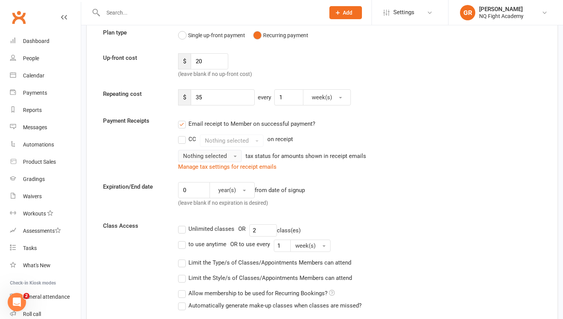
click at [192, 158] on span "Nothing selected" at bounding box center [205, 155] width 44 height 7
click at [195, 175] on span "Inc tax" at bounding box center [193, 172] width 17 height 7
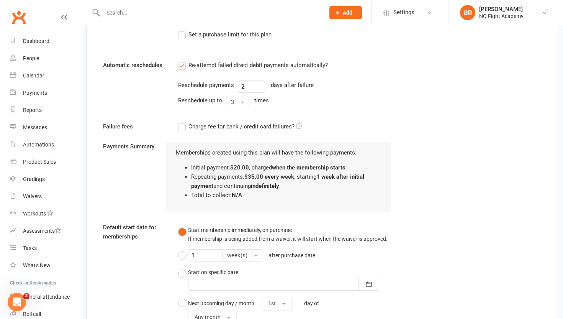
scroll to position [510, 0]
click at [245, 104] on button "3" at bounding box center [237, 101] width 23 height 12
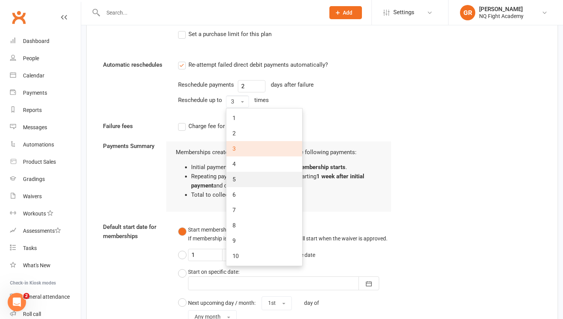
click at [248, 182] on link "5" at bounding box center [264, 179] width 76 height 15
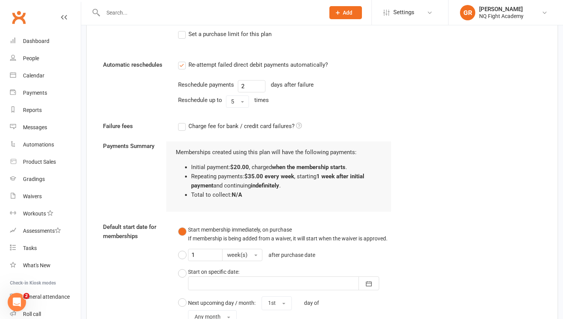
click at [355, 131] on div "Failure fees Charge fee for bank / credit card failures?" at bounding box center [322, 131] width 450 height 20
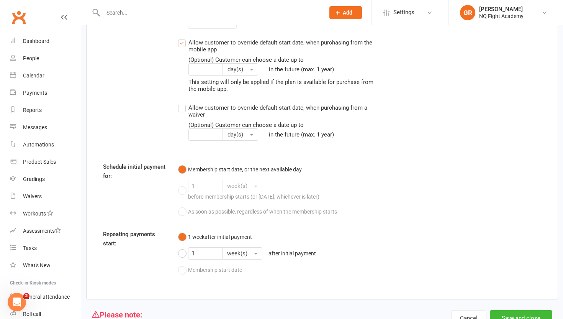
scroll to position [840, 0]
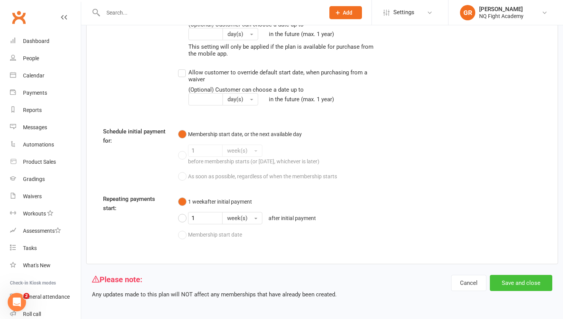
click at [509, 280] on button "Save and close" at bounding box center [521, 283] width 62 height 16
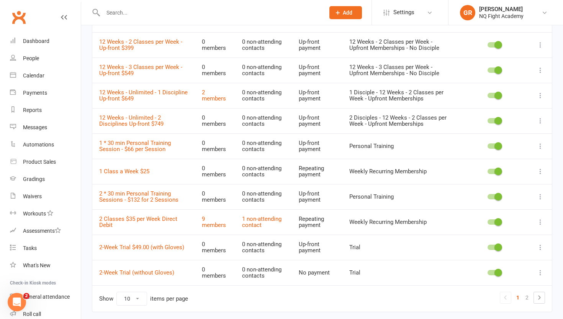
scroll to position [101, 0]
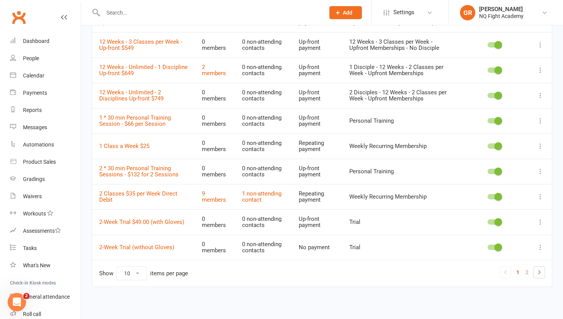
click at [138, 271] on select "10 25 50 100" at bounding box center [132, 273] width 30 height 13
select select "100"
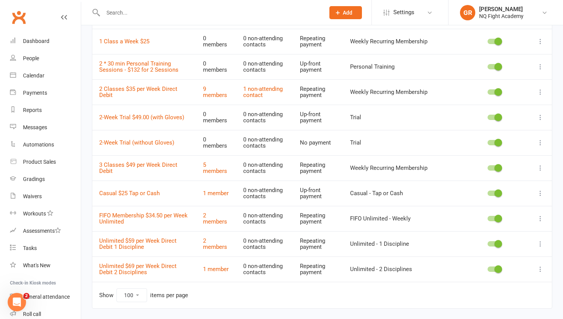
scroll to position [227, 0]
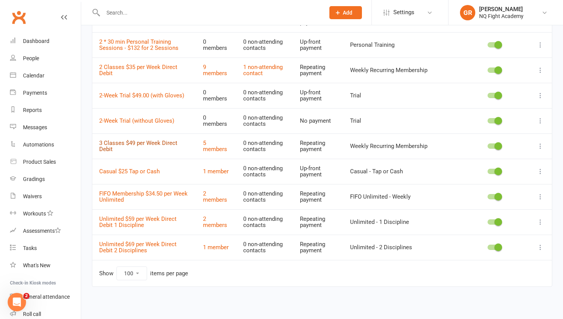
click at [159, 143] on link "3 Classes $49 per Week Direct Debit" at bounding box center [138, 145] width 78 height 13
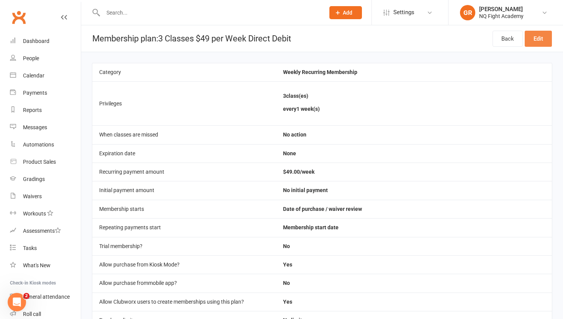
click at [537, 40] on link "Edit" at bounding box center [538, 39] width 27 height 16
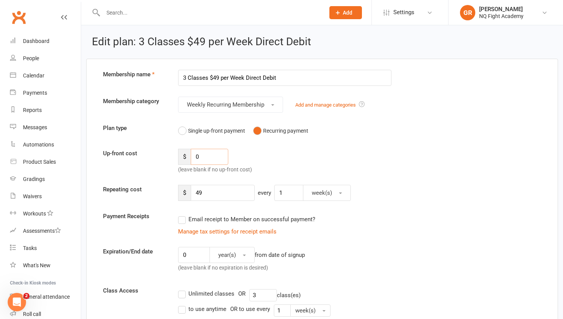
click at [205, 157] on input "0" at bounding box center [210, 157] width 38 height 16
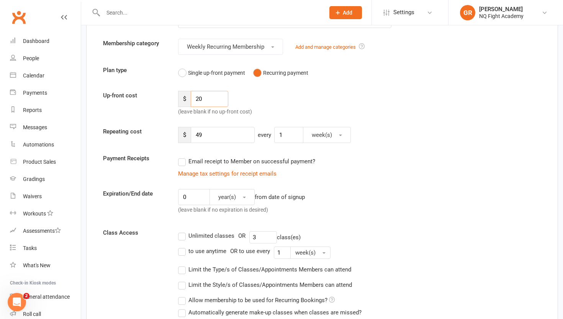
scroll to position [78, 0]
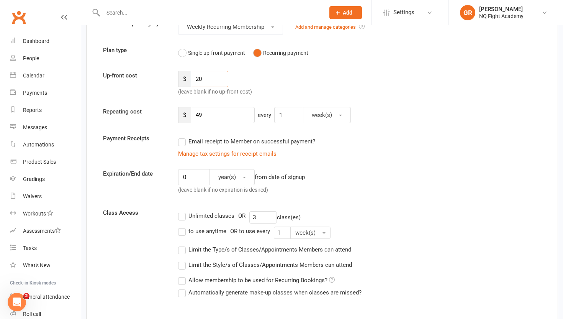
type input "20"
click at [183, 144] on label "Email receipt to Member on successful payment?" at bounding box center [246, 141] width 137 height 9
click at [183, 137] on input "Email receipt to Member on successful payment?" at bounding box center [180, 137] width 5 height 0
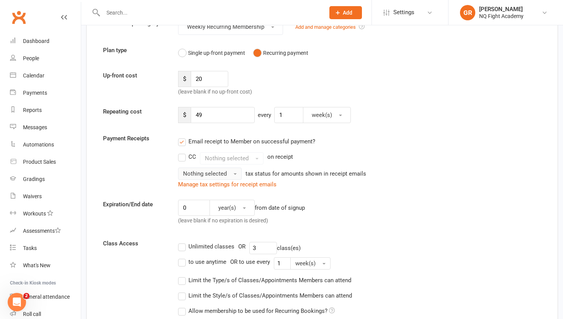
click at [216, 174] on span "Nothing selected" at bounding box center [205, 173] width 44 height 7
click at [209, 188] on link "Inc tax" at bounding box center [217, 189] width 76 height 15
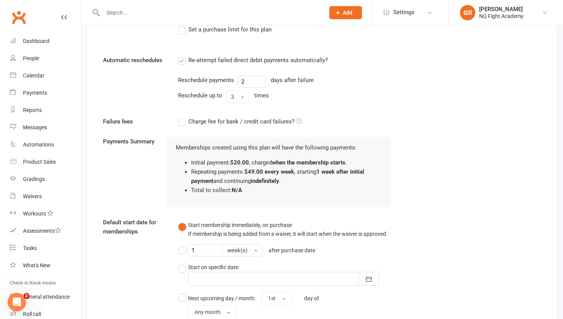
scroll to position [526, 0]
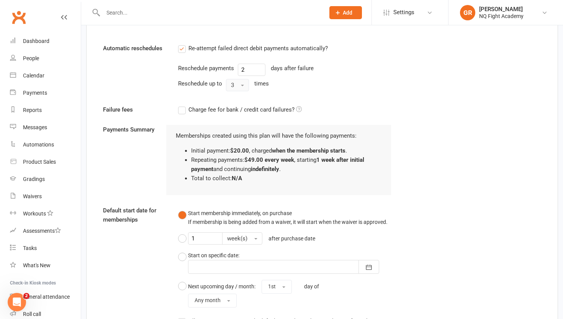
click at [245, 88] on button "3" at bounding box center [237, 85] width 23 height 12
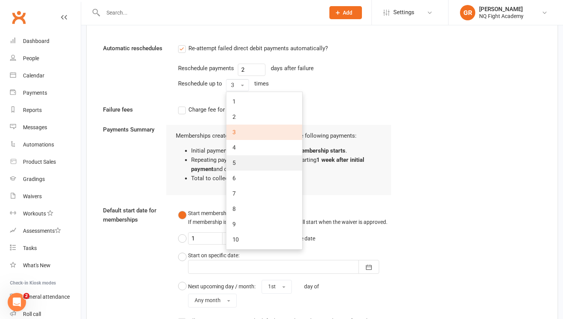
click at [245, 167] on link "5" at bounding box center [264, 162] width 76 height 15
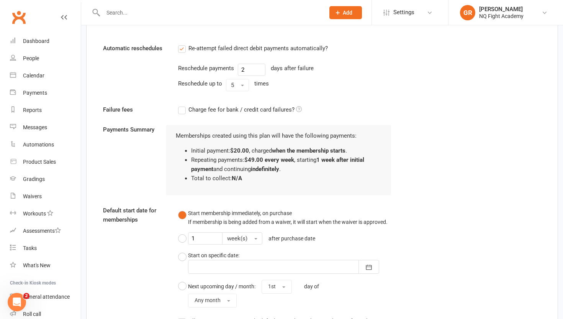
click at [380, 115] on div "Failure fees Charge fee for bank / credit card failures?" at bounding box center [322, 115] width 450 height 20
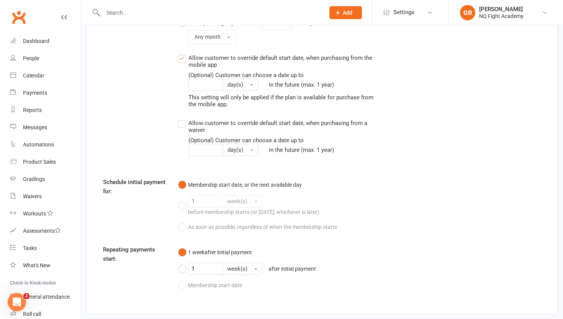
scroll to position [840, 0]
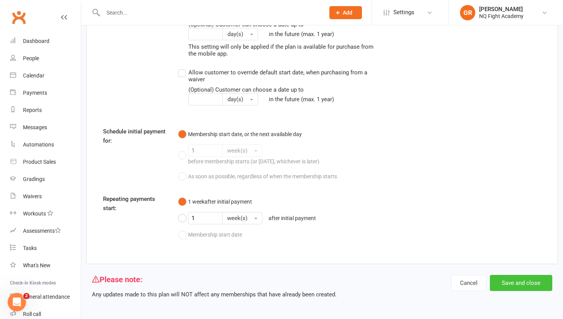
click at [518, 287] on button "Save and close" at bounding box center [521, 283] width 62 height 16
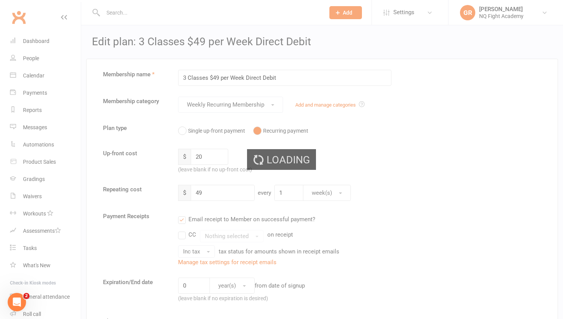
select select "100"
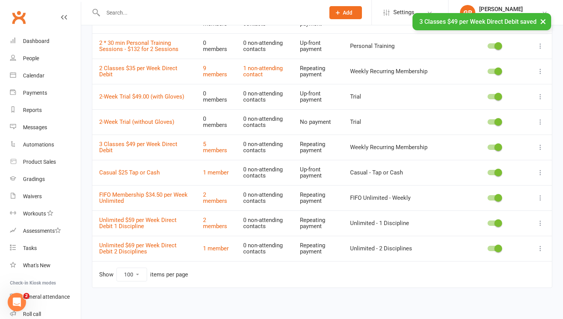
scroll to position [227, 0]
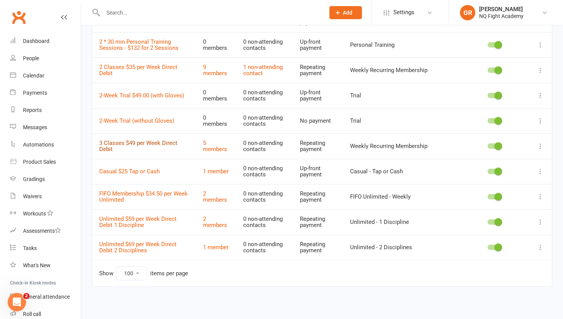
click at [147, 144] on link "3 Classes $49 per Week Direct Debit" at bounding box center [138, 145] width 78 height 13
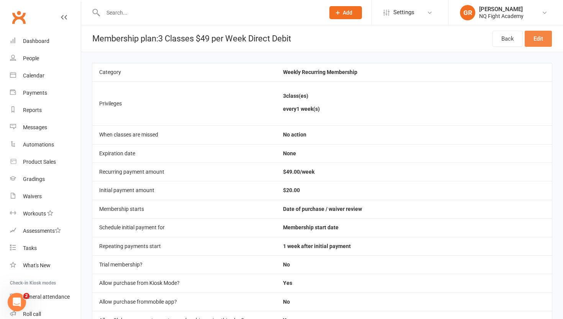
click at [550, 37] on link "Edit" at bounding box center [538, 39] width 27 height 16
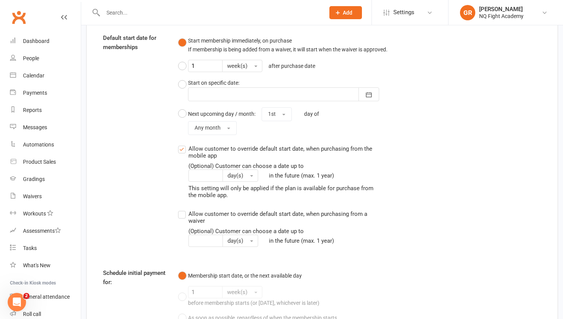
scroll to position [840, 0]
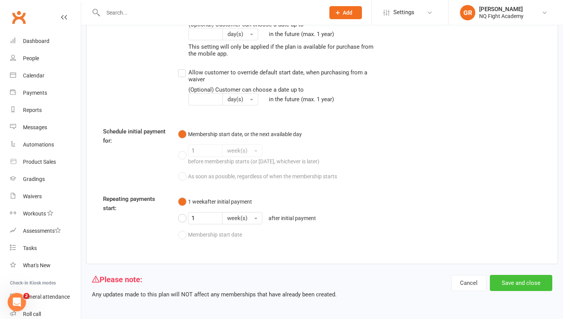
click at [523, 276] on button "Save and close" at bounding box center [521, 283] width 62 height 16
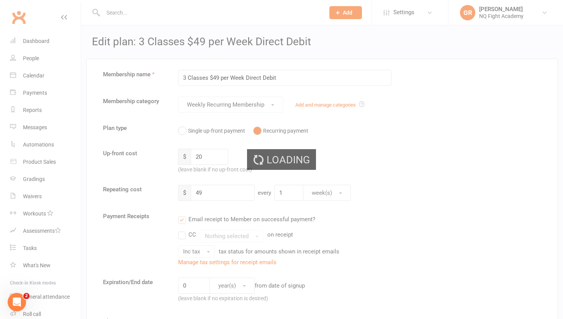
select select "100"
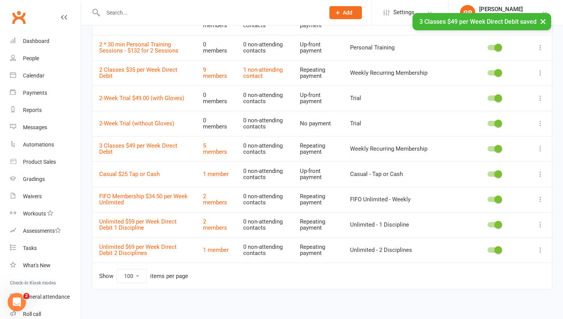
scroll to position [227, 0]
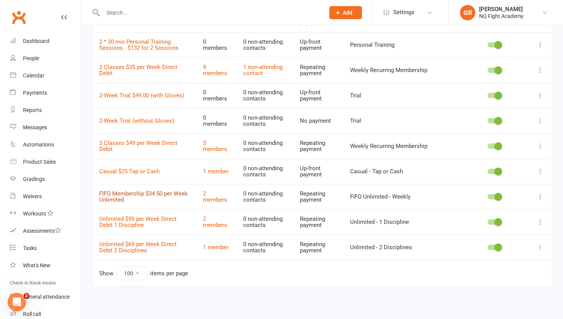
click at [110, 194] on link "FIFO Membership $34.50 per Week Unlimited" at bounding box center [143, 196] width 88 height 13
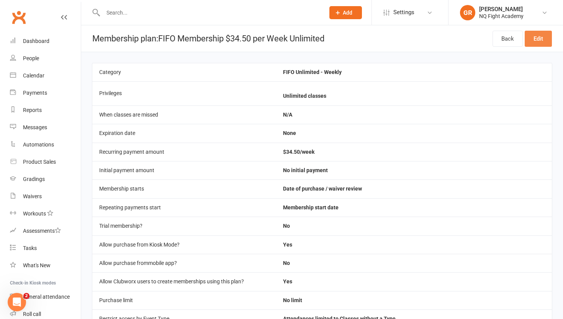
click at [538, 39] on link "Edit" at bounding box center [538, 39] width 27 height 16
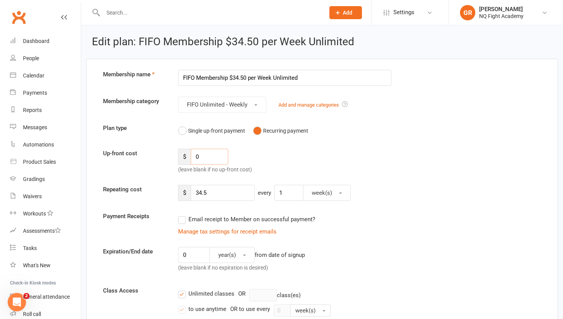
click at [207, 157] on input "0" at bounding box center [210, 157] width 38 height 16
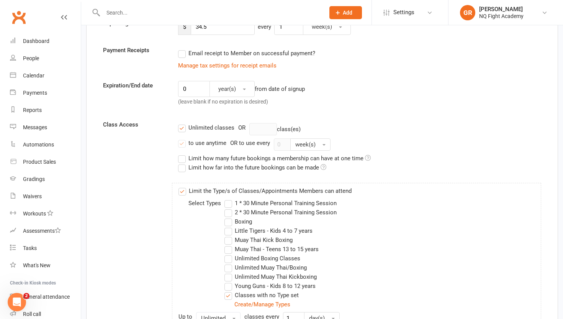
scroll to position [166, 0]
type input "20"
click at [179, 53] on label "Email receipt to Member on successful payment?" at bounding box center [246, 52] width 137 height 9
click at [179, 48] on input "Email receipt to Member on successful payment?" at bounding box center [180, 48] width 5 height 0
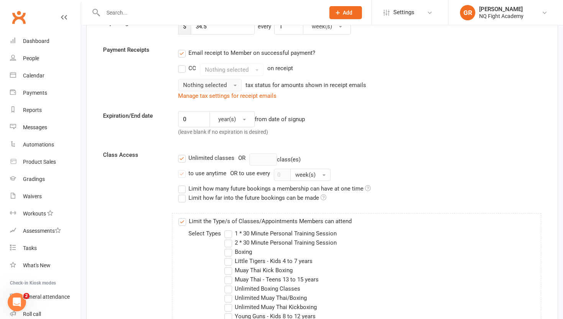
click at [215, 87] on span "Nothing selected" at bounding box center [205, 85] width 44 height 7
click at [211, 101] on link "Inc tax" at bounding box center [217, 101] width 76 height 15
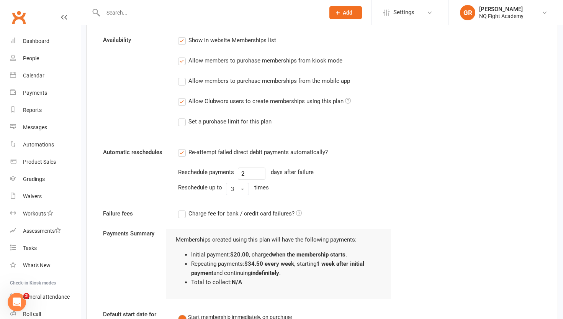
scroll to position [1003, 0]
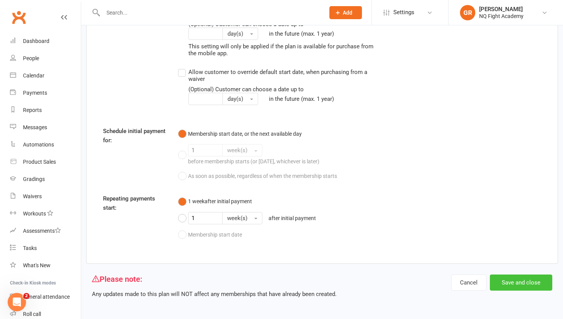
click at [514, 286] on button "Save and close" at bounding box center [521, 282] width 62 height 16
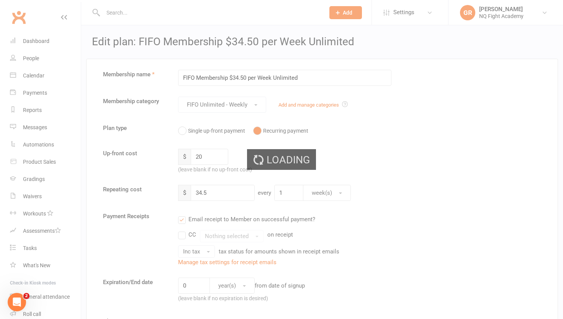
select select "100"
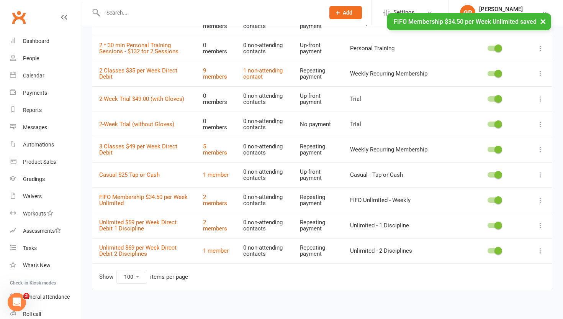
scroll to position [227, 0]
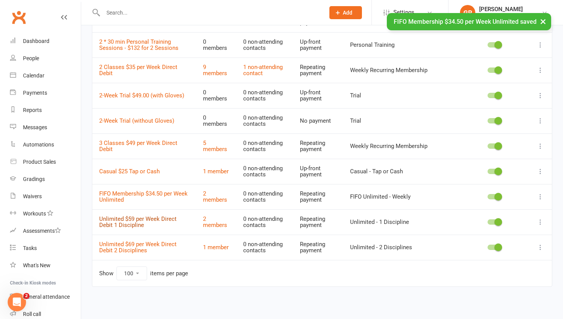
click at [122, 218] on link "Unlimited $59 per Week Direct Debit 1 Discipline" at bounding box center [137, 221] width 77 height 13
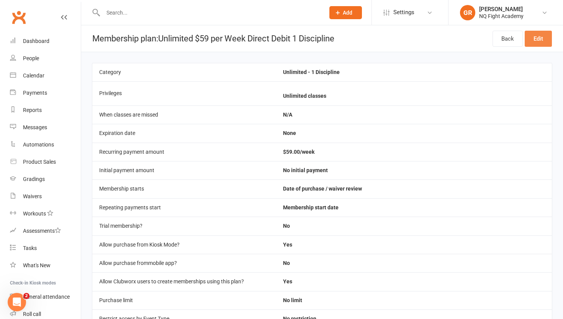
click at [532, 43] on link "Edit" at bounding box center [538, 39] width 27 height 16
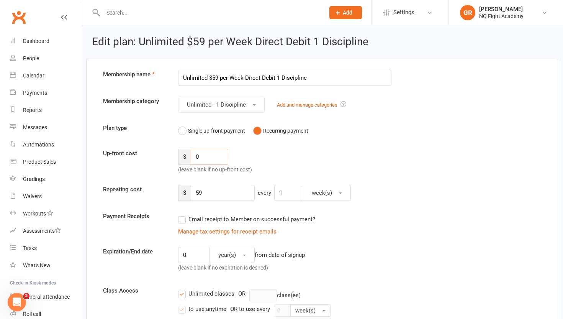
click at [202, 157] on input "0" at bounding box center [210, 157] width 38 height 16
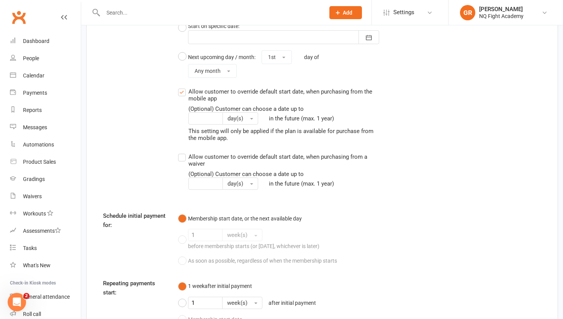
scroll to position [834, 0]
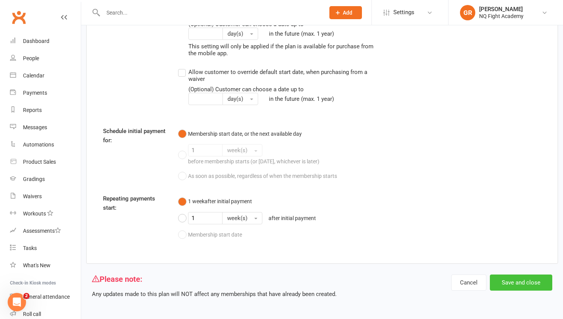
type input "20"
click at [509, 283] on button "Save and close" at bounding box center [521, 282] width 62 height 16
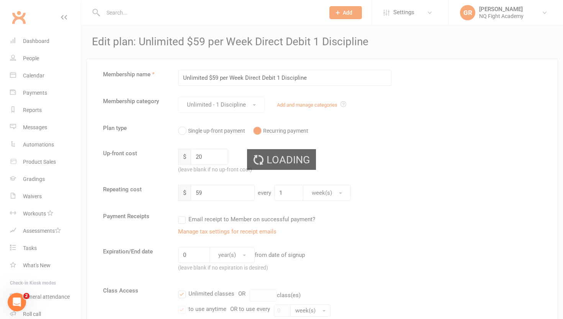
select select "100"
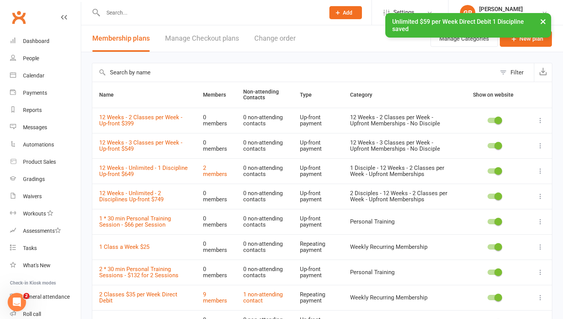
scroll to position [227, 0]
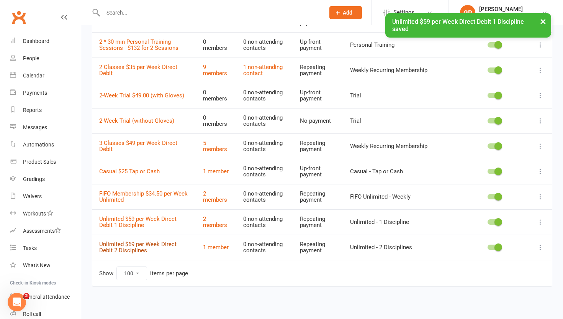
click at [108, 246] on link "Unlimited $69 per Week Direct Debit 2 Disciplines" at bounding box center [137, 247] width 77 height 13
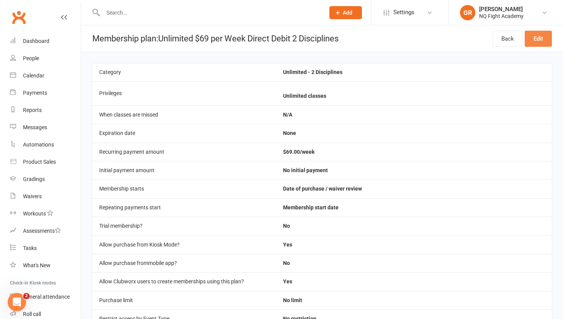
click at [540, 46] on link "Edit" at bounding box center [538, 39] width 27 height 16
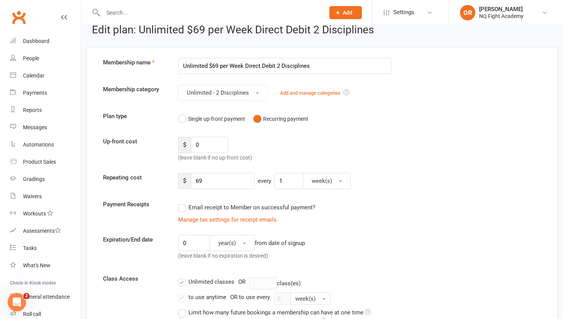
scroll to position [13, 0]
click at [206, 141] on input "0" at bounding box center [210, 144] width 38 height 16
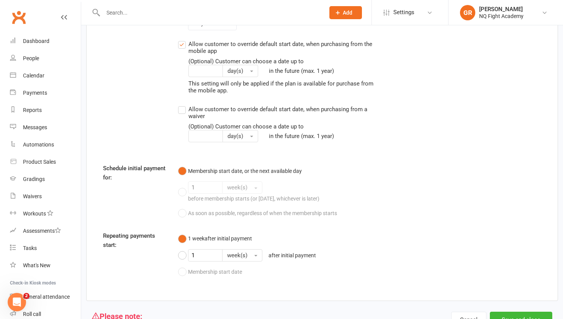
scroll to position [834, 0]
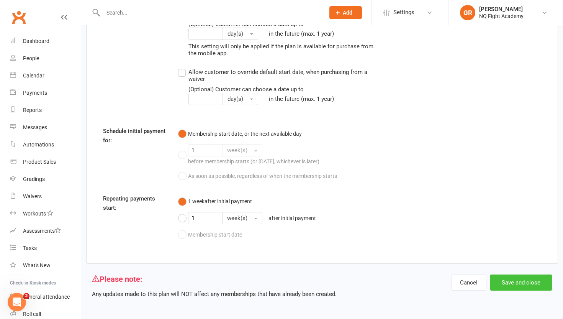
type input "20"
click at [503, 280] on button "Save and close" at bounding box center [521, 282] width 62 height 16
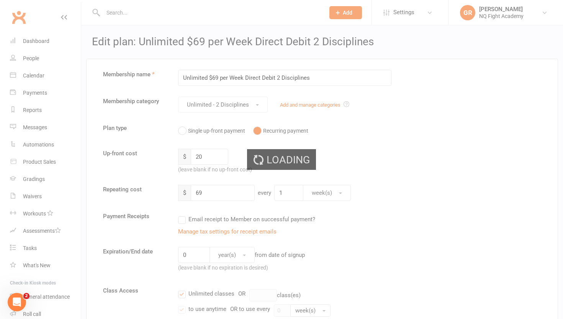
select select "100"
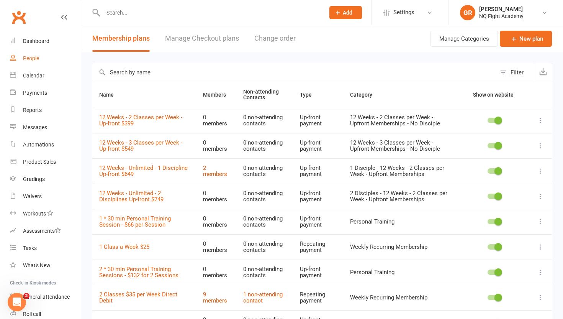
click at [26, 59] on div "People" at bounding box center [31, 58] width 16 height 6
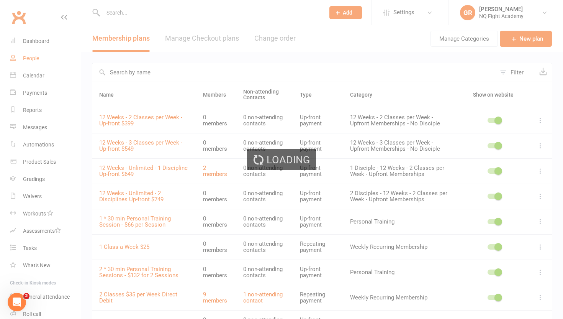
select select "100"
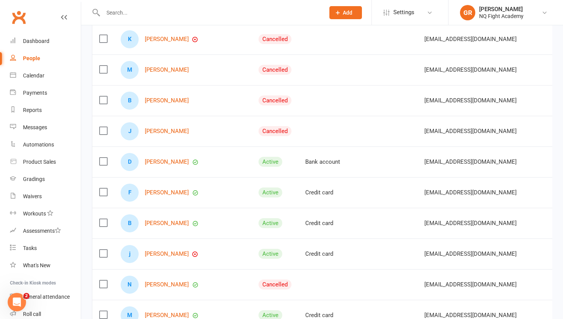
scroll to position [297, 0]
click at [159, 255] on link "[PERSON_NAME]" at bounding box center [167, 253] width 44 height 7
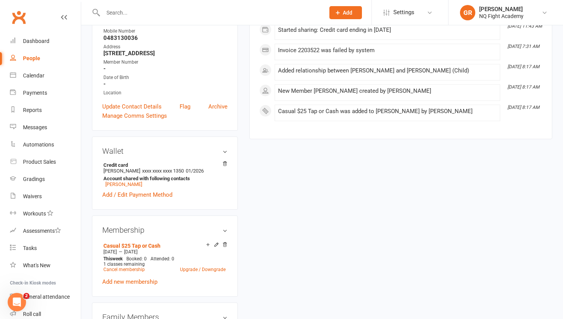
scroll to position [137, 0]
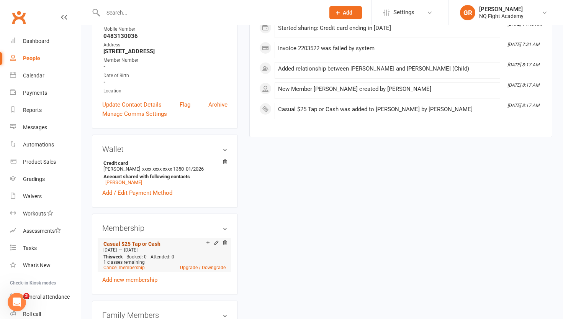
click at [143, 247] on link "Casual $25 Tap or Cash" at bounding box center [131, 244] width 57 height 6
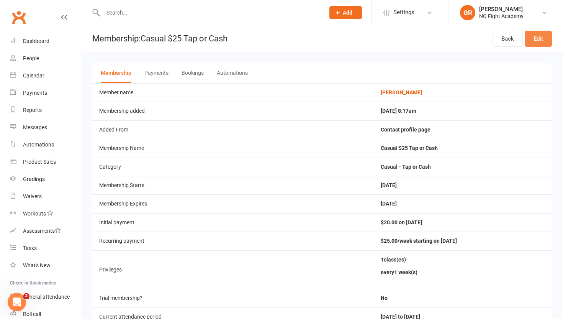
click at [536, 40] on link "Edit" at bounding box center [538, 39] width 27 height 16
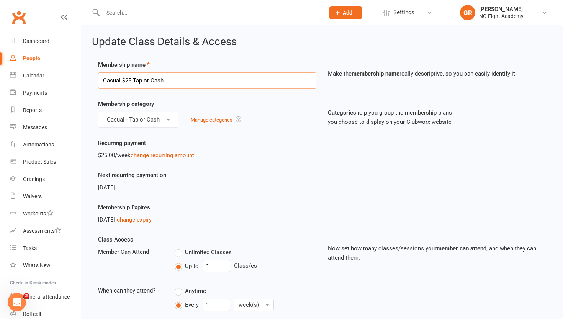
click at [262, 80] on input "Casual $25 Tap or Cash" at bounding box center [207, 80] width 218 height 16
click at [209, 82] on input "Casual $25 Tap or Cash" at bounding box center [207, 80] width 218 height 16
click at [183, 154] on link "change recurring amount" at bounding box center [163, 155] width 64 height 7
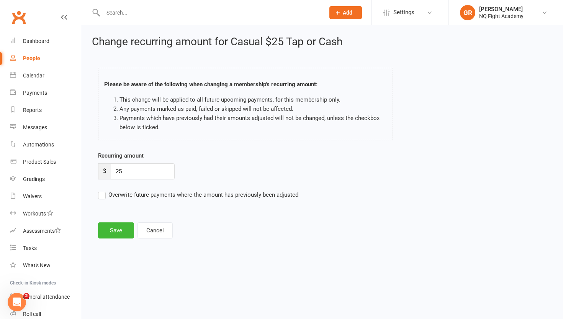
click at [26, 56] on div "People" at bounding box center [31, 58] width 17 height 6
select select "100"
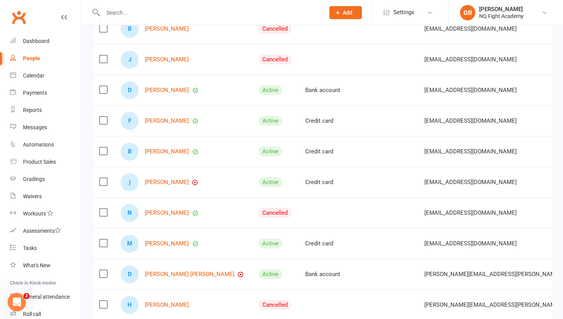
scroll to position [369, 0]
click at [161, 182] on link "[PERSON_NAME]" at bounding box center [167, 182] width 44 height 7
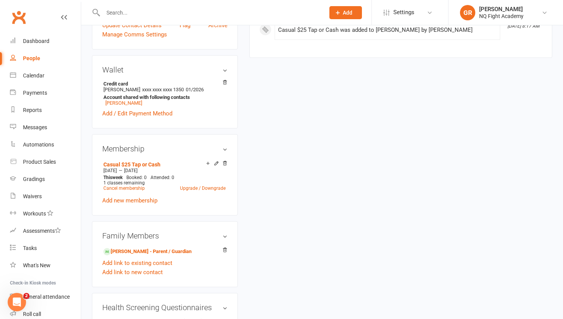
scroll to position [222, 0]
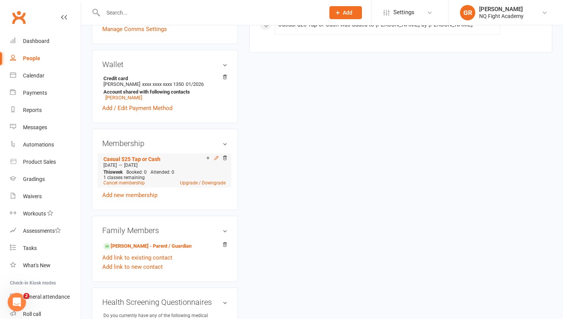
click at [216, 161] on icon at bounding box center [216, 157] width 5 height 5
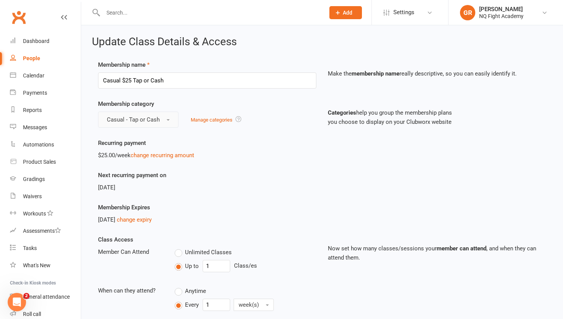
click at [166, 118] on button "Casual - Tap or Cash" at bounding box center [138, 119] width 80 height 16
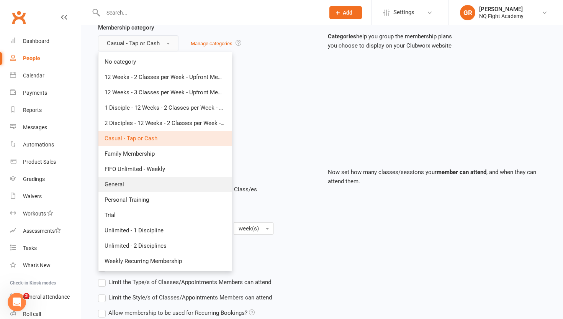
scroll to position [80, 0]
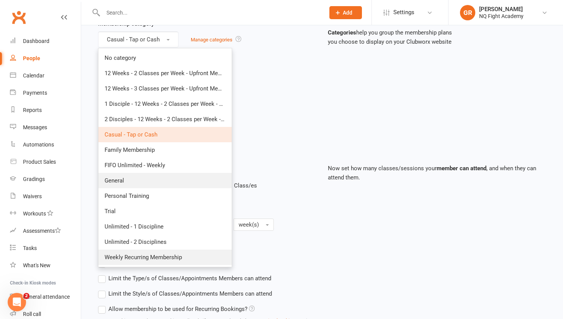
click at [151, 254] on span "Weekly Recurring Membership" at bounding box center [143, 257] width 77 height 7
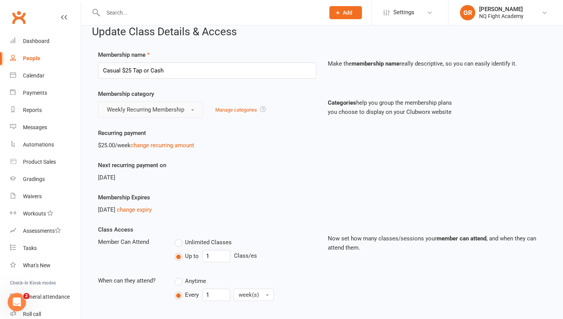
scroll to position [9, 0]
drag, startPoint x: 121, startPoint y: 72, endPoint x: 92, endPoint y: 68, distance: 28.9
click at [92, 68] on div "Membership name Casual $25 Tap or Cash" at bounding box center [207, 65] width 230 height 28
drag, startPoint x: 190, startPoint y: 74, endPoint x: 92, endPoint y: 69, distance: 98.2
click at [92, 69] on main "Membership name Casual $25 Tap or Cash Make the membership name really descript…" at bounding box center [322, 307] width 460 height 513
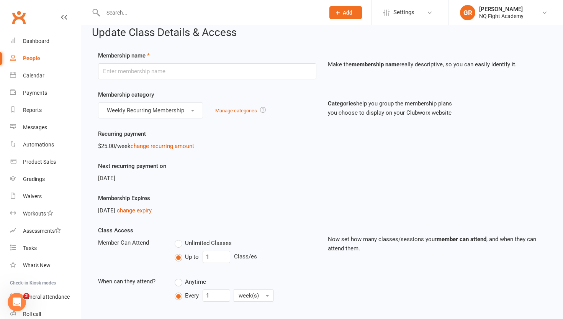
click at [286, 159] on div "Recurring payment $25.00/week change recurring amount" at bounding box center [322, 145] width 460 height 32
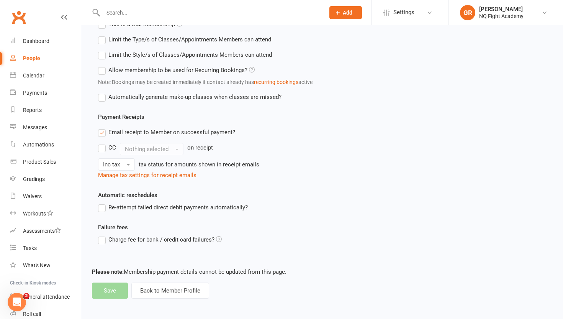
scroll to position [320, 0]
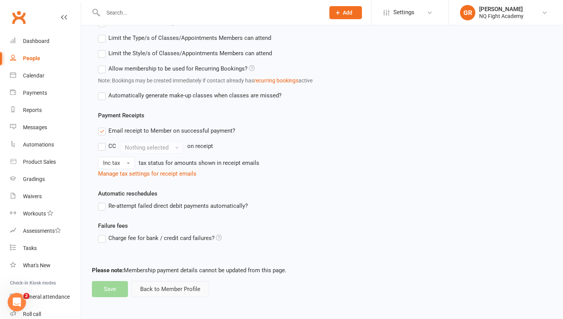
click at [156, 288] on button "Back to Member Profile" at bounding box center [170, 289] width 78 height 16
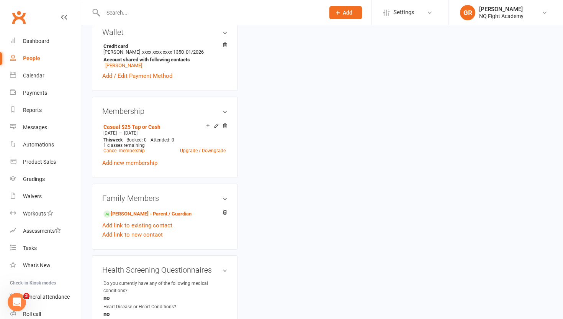
scroll to position [255, 0]
click at [189, 152] on link "Upgrade / Downgrade" at bounding box center [203, 149] width 46 height 5
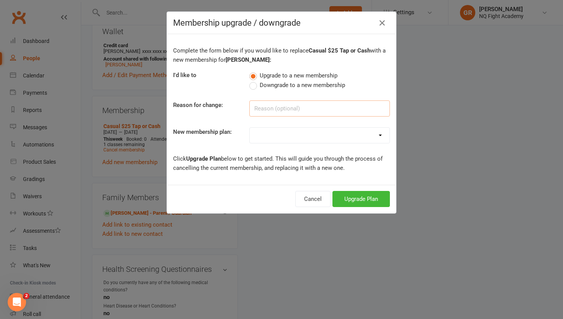
click at [263, 110] on input at bounding box center [319, 108] width 141 height 16
type input "wrong membership chosen"
click at [259, 136] on select "Casual $25 Tap or Cash 2 Classes $35 per Week Direct Debit 3 Classes $49 per We…" at bounding box center [320, 135] width 140 height 15
select select "14"
click at [360, 203] on button "Upgrade Plan" at bounding box center [361, 199] width 57 height 16
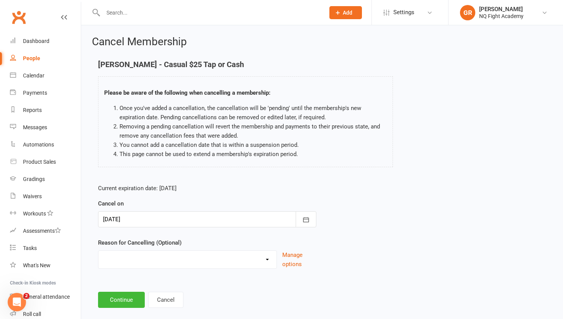
scroll to position [12, 0]
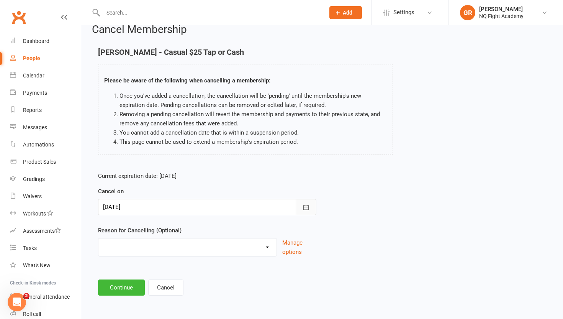
click at [298, 208] on button "button" at bounding box center [306, 207] width 21 height 16
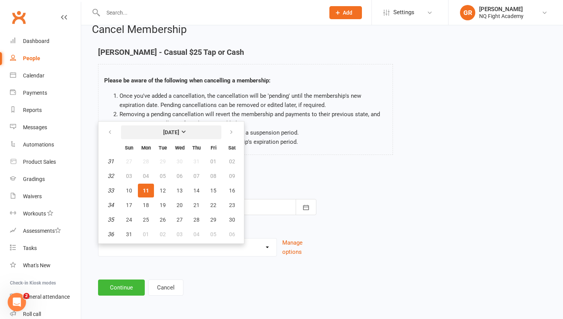
click at [179, 135] on strong "[DATE]" at bounding box center [171, 132] width 16 height 6
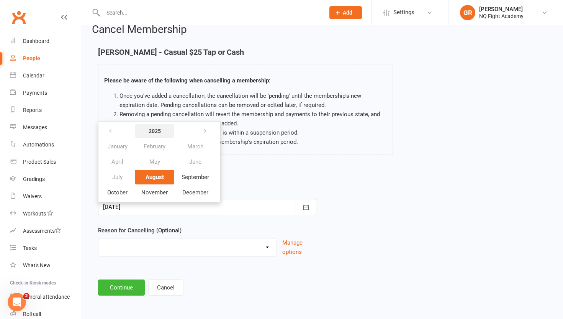
click at [157, 130] on strong "2025" at bounding box center [155, 131] width 12 height 6
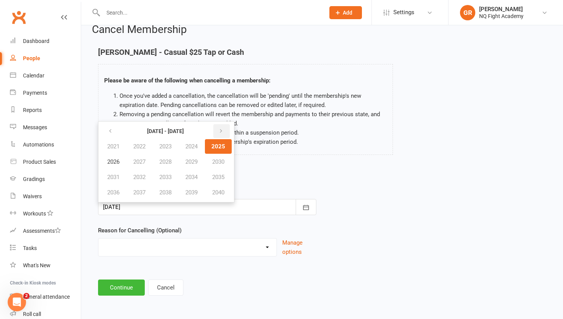
click at [224, 131] on icon "button" at bounding box center [220, 131] width 5 height 6
click at [110, 129] on icon "button" at bounding box center [110, 131] width 5 height 6
click at [113, 163] on span "2026" at bounding box center [113, 161] width 12 height 7
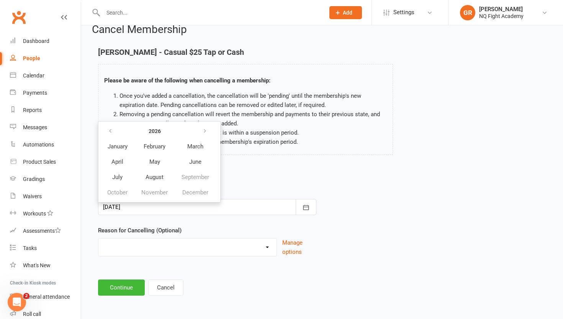
click at [293, 172] on p "Current expiration date: [DATE]" at bounding box center [207, 175] width 218 height 9
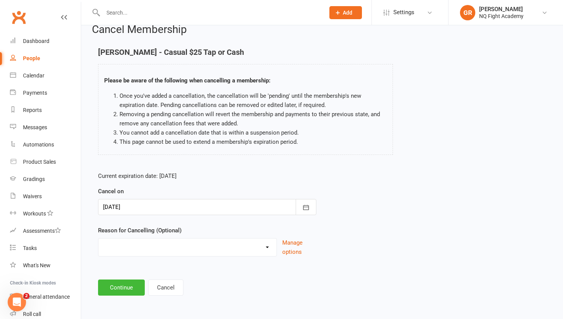
click at [147, 245] on select "Holiday Injury Other reason" at bounding box center [187, 245] width 178 height 15
select select "2"
click at [125, 288] on input at bounding box center [207, 287] width 218 height 16
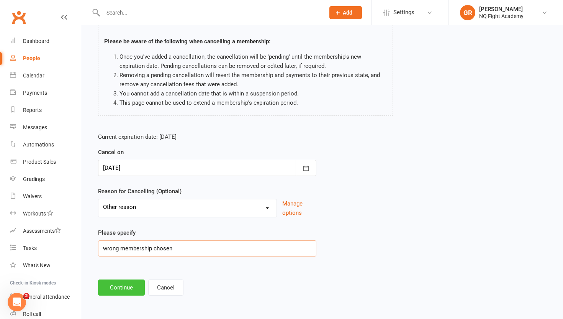
type input "wrong membership chosen"
click at [113, 287] on button "Continue" at bounding box center [121, 287] width 47 height 16
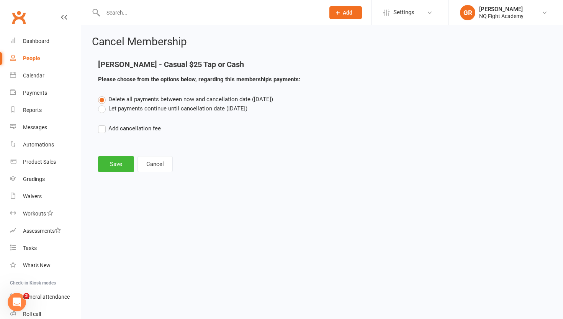
click at [100, 110] on label "Let payments continue until cancellation date ([DATE])" at bounding box center [172, 108] width 149 height 9
click at [100, 104] on input "Let payments continue until cancellation date ([DATE])" at bounding box center [100, 104] width 5 height 0
click at [116, 165] on button "Save" at bounding box center [116, 164] width 36 height 16
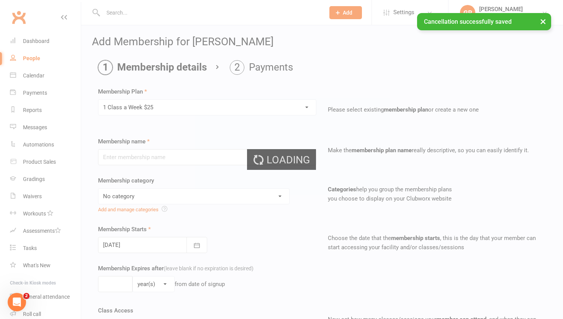
type input "1 Class a Week $25"
select select "12"
type input "0"
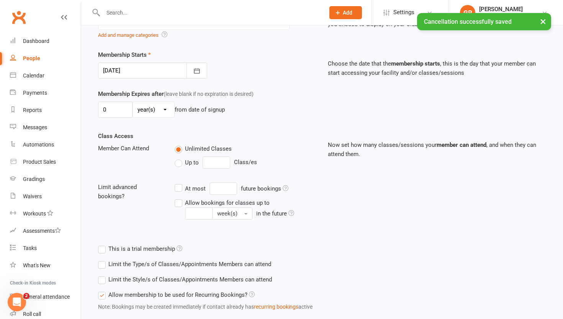
scroll to position [223, 0]
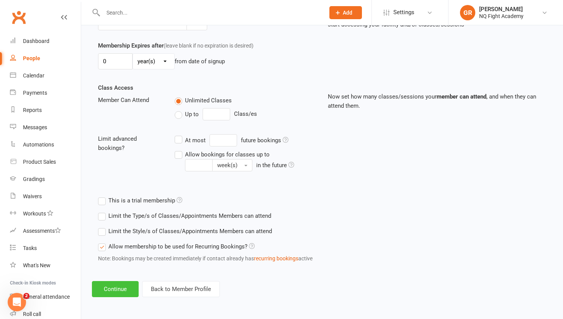
click at [105, 286] on button "Continue" at bounding box center [115, 289] width 47 height 16
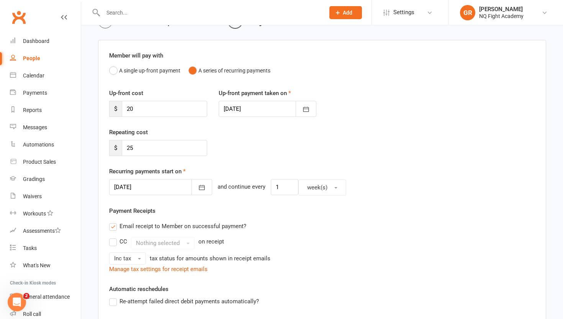
scroll to position [47, 0]
click at [136, 112] on input "20" at bounding box center [164, 108] width 85 height 16
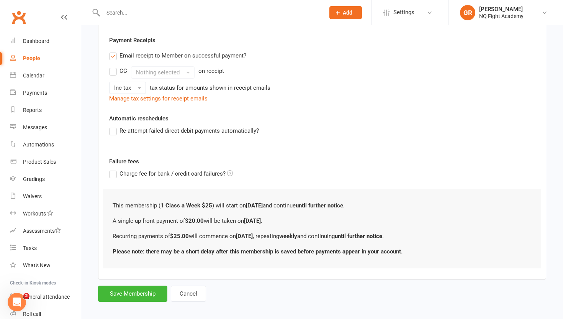
scroll to position [221, 0]
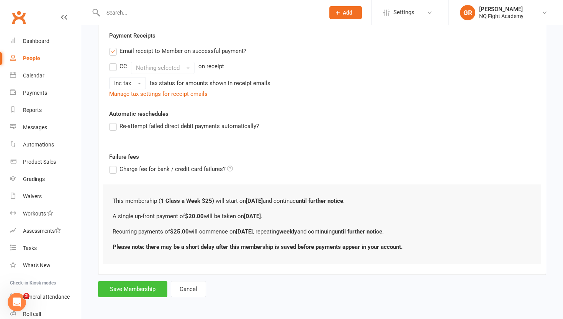
click at [128, 286] on button "Save Membership" at bounding box center [132, 289] width 69 height 16
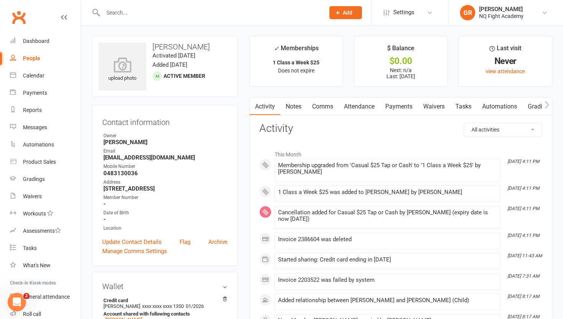
click at [30, 56] on div "People" at bounding box center [31, 58] width 17 height 6
select select "100"
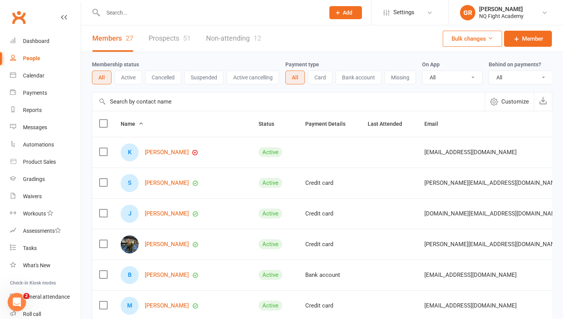
click at [152, 19] on div at bounding box center [206, 12] width 228 height 25
click at [140, 7] on input "text" at bounding box center [210, 12] width 219 height 11
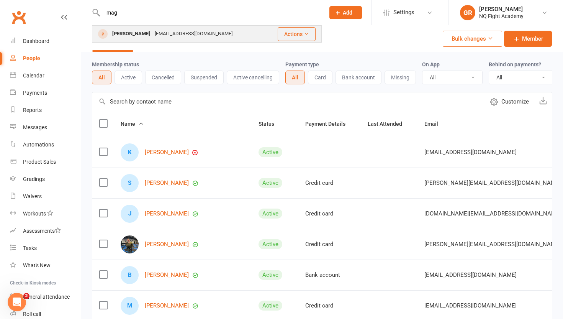
type input "mag"
click at [133, 36] on div "[PERSON_NAME]" at bounding box center [131, 33] width 43 height 11
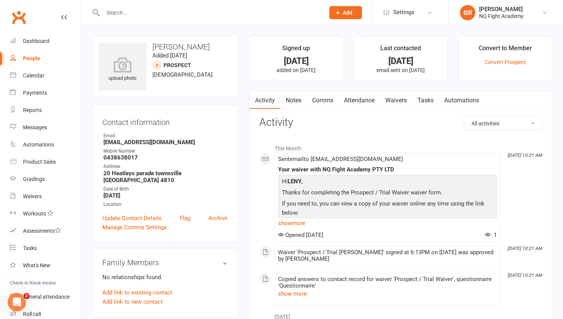
click at [30, 59] on div "People" at bounding box center [31, 58] width 17 height 6
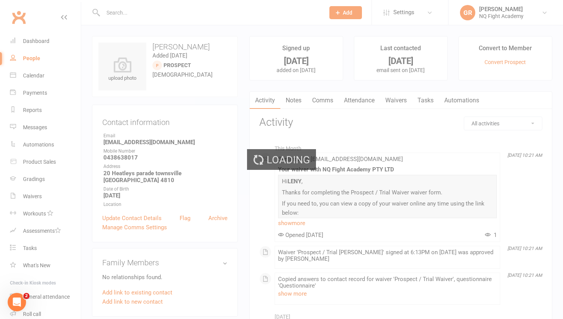
select select "100"
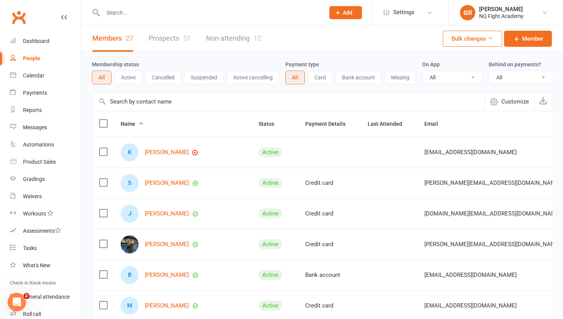
click at [170, 37] on link "Prospects 51" at bounding box center [170, 38] width 42 height 26
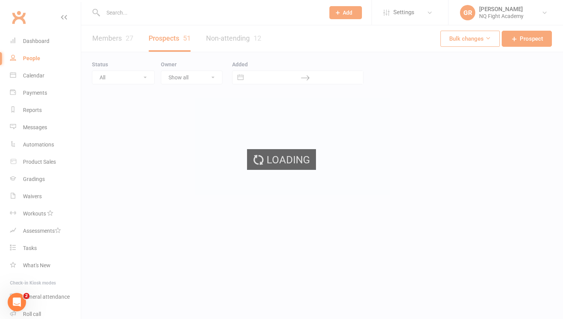
select select "100"
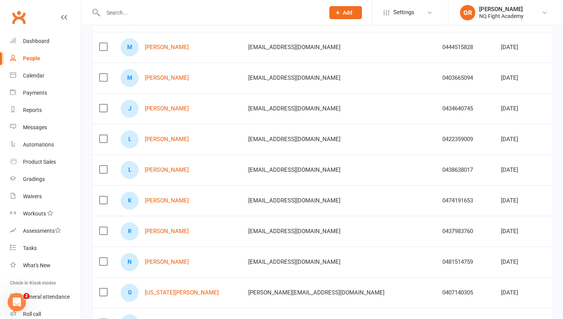
scroll to position [899, 0]
click at [102, 167] on label at bounding box center [103, 170] width 8 height 8
click at [102, 166] on input "checkbox" at bounding box center [103, 166] width 8 height 0
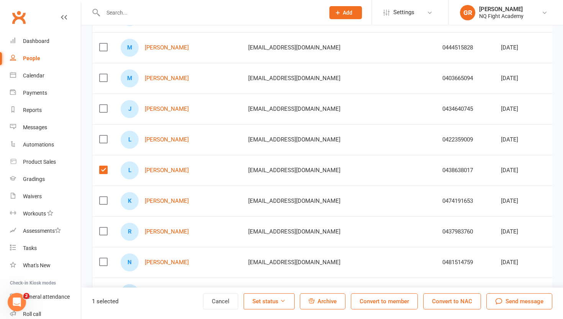
click at [390, 303] on button "Convert to member" at bounding box center [384, 301] width 67 height 16
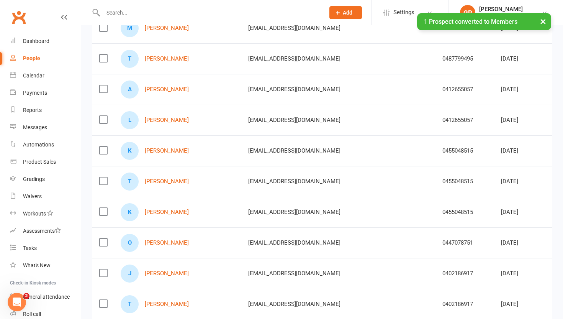
scroll to position [0, 0]
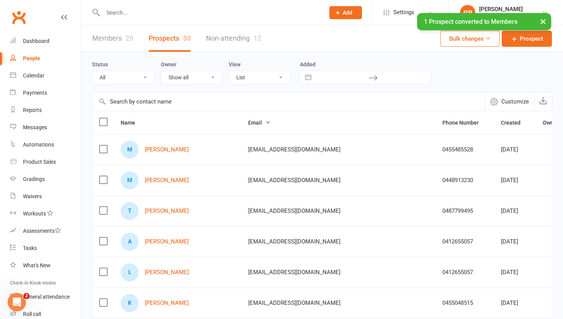
click at [120, 39] on link "Members 28" at bounding box center [112, 38] width 41 height 26
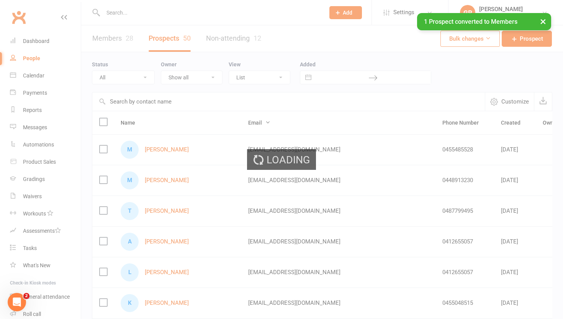
select select "100"
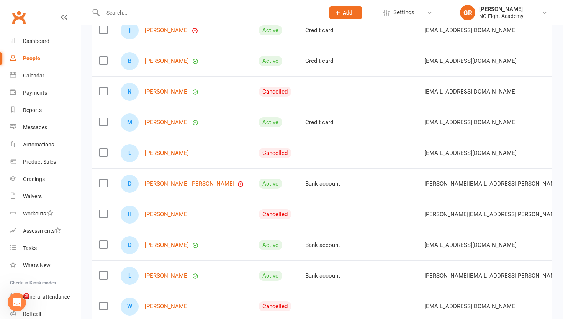
scroll to position [493, 0]
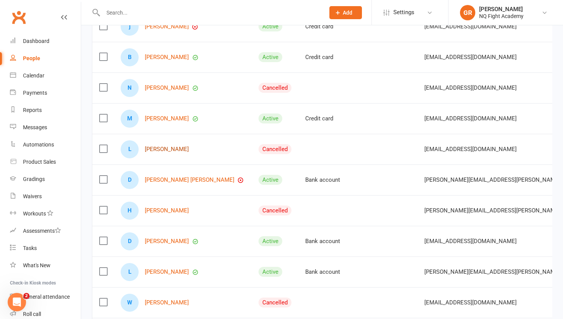
click at [159, 150] on link "[PERSON_NAME]" at bounding box center [167, 149] width 44 height 7
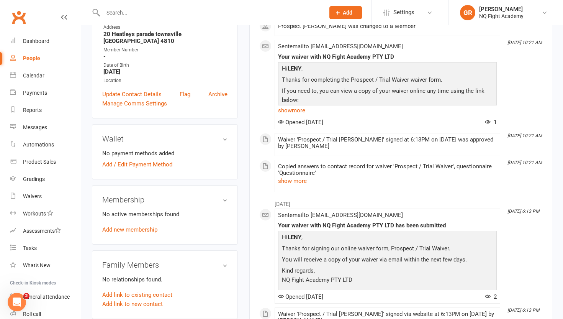
scroll to position [151, 0]
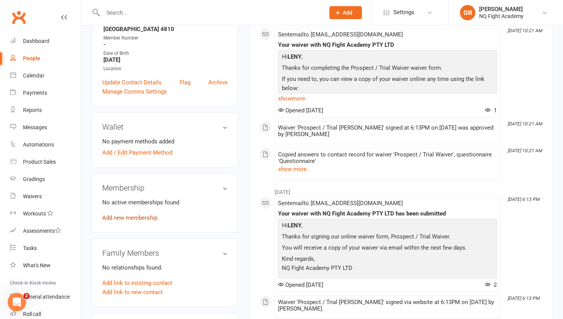
click at [129, 218] on link "Add new membership" at bounding box center [129, 217] width 55 height 7
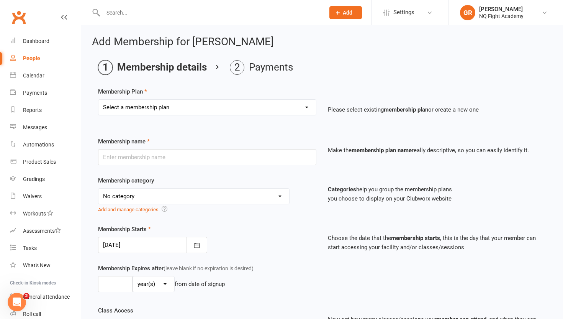
click at [181, 105] on select "Select a membership plan Create new Membership Plan Casual $25 Tap or Cash 2 Cl…" at bounding box center [207, 107] width 218 height 15
select select "2"
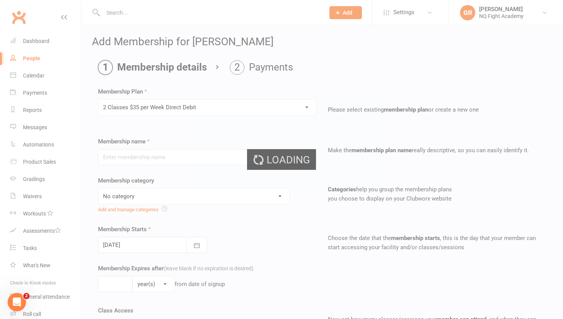
type input "2 Classes $35 per Week Direct Debit"
select select "12"
type input "0"
type input "2"
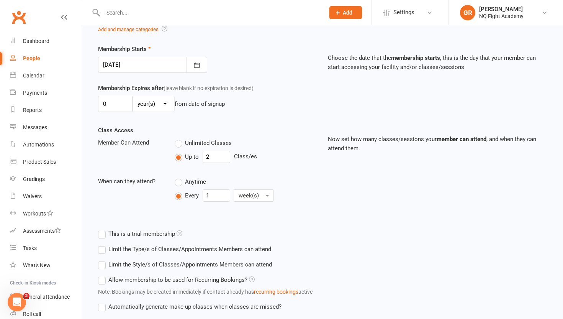
scroll to position [233, 0]
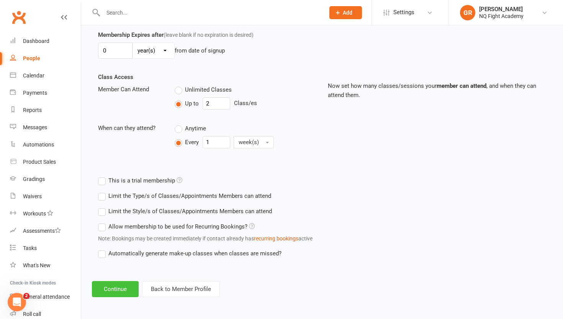
click at [108, 289] on button "Continue" at bounding box center [115, 289] width 47 height 16
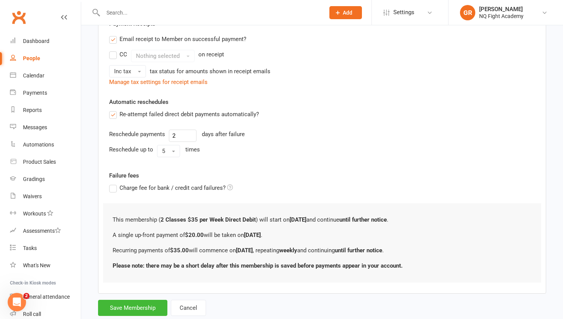
scroll to position [0, 0]
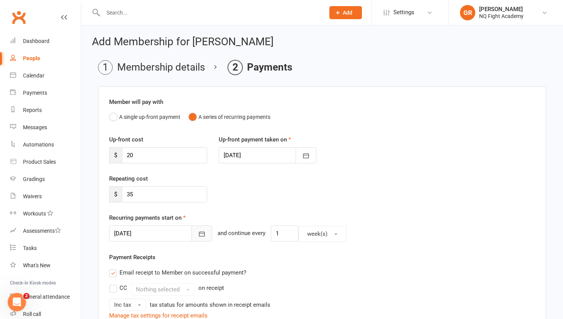
click at [198, 234] on icon "button" at bounding box center [202, 234] width 8 height 8
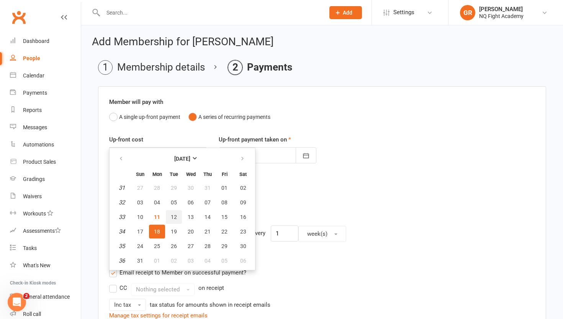
click at [168, 216] on button "12" at bounding box center [174, 217] width 16 height 14
type input "[DATE]"
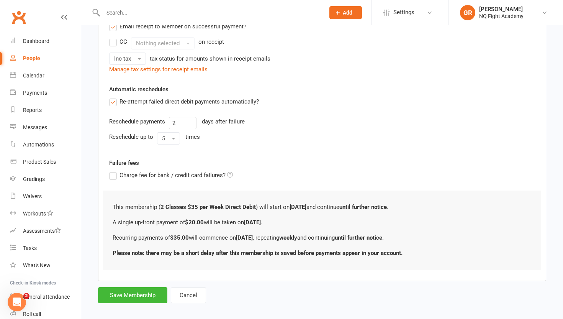
scroll to position [254, 0]
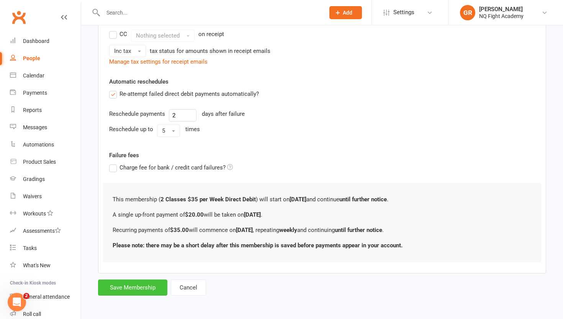
click at [120, 288] on button "Save Membership" at bounding box center [132, 287] width 69 height 16
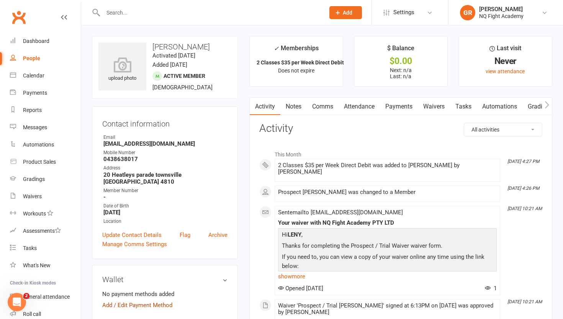
click at [141, 304] on link "Add / Edit Payment Method" at bounding box center [137, 304] width 70 height 9
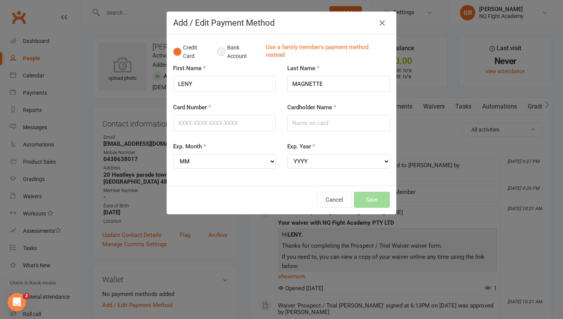
click at [225, 51] on button "Bank Account" at bounding box center [238, 51] width 43 height 23
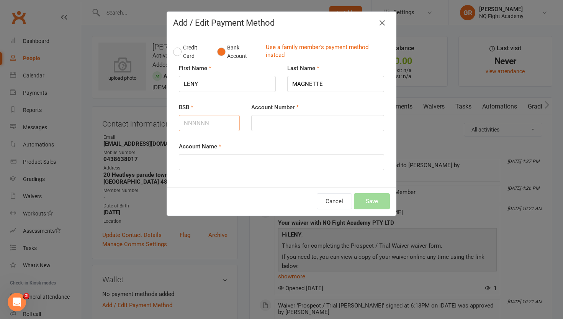
click at [189, 118] on input "BSB" at bounding box center [209, 123] width 61 height 16
type input "736022"
click at [257, 123] on input "Account Number" at bounding box center [317, 123] width 133 height 16
type input "867387"
click at [232, 167] on input "Account Name" at bounding box center [281, 162] width 205 height 16
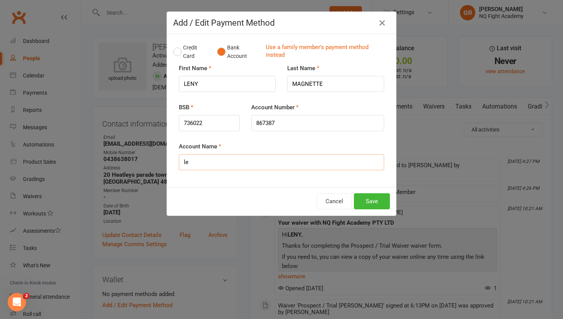
type input "l"
type input "[PERSON_NAME]"
click at [373, 193] on button "Save" at bounding box center [372, 201] width 36 height 16
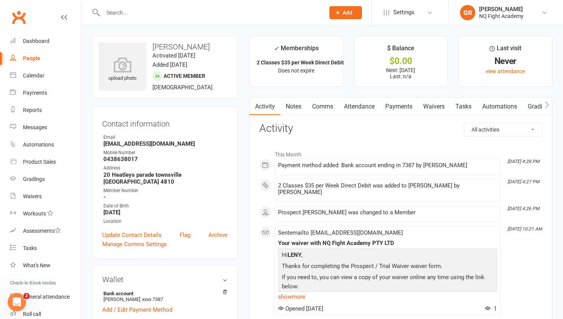
click at [30, 60] on div "People" at bounding box center [31, 58] width 17 height 6
select select "100"
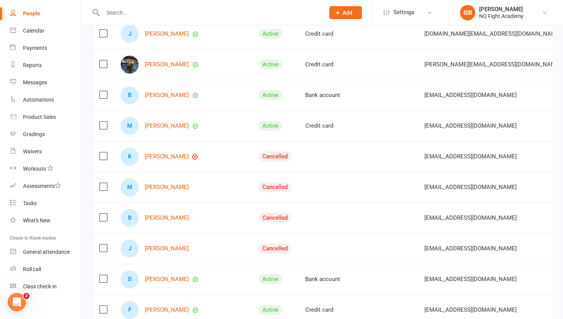
scroll to position [195, 0]
